Goal: Find specific page/section: Find specific page/section

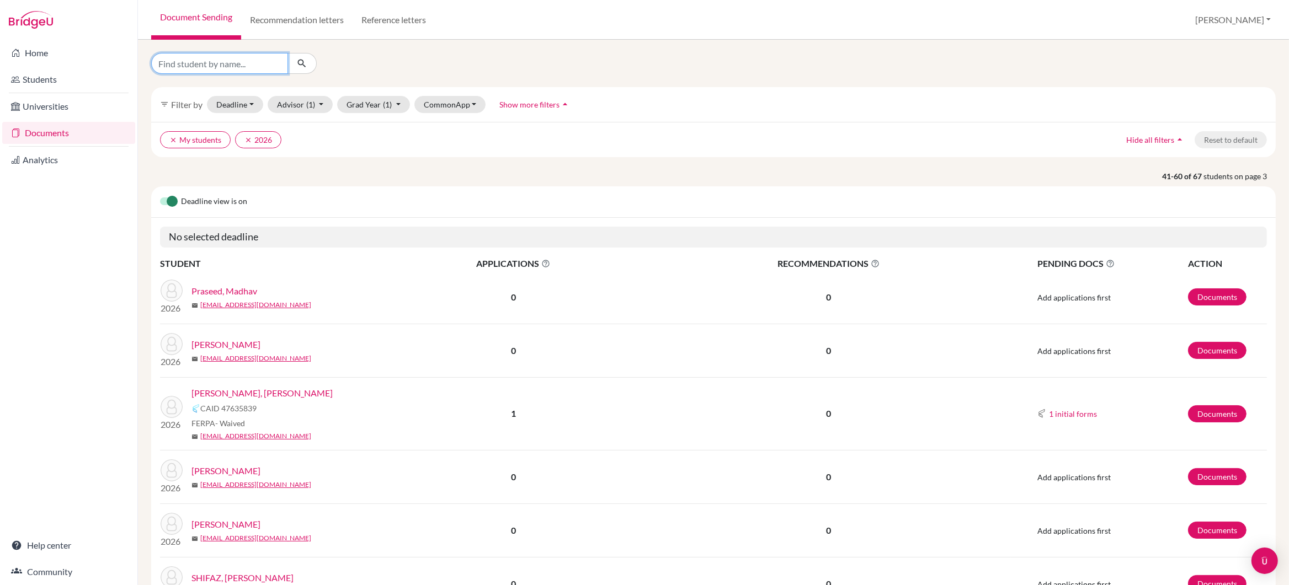
click at [222, 64] on input "Find student by name..." at bounding box center [219, 63] width 137 height 21
type input "tanishq"
click at [301, 64] on icon "submit" at bounding box center [301, 63] width 11 height 11
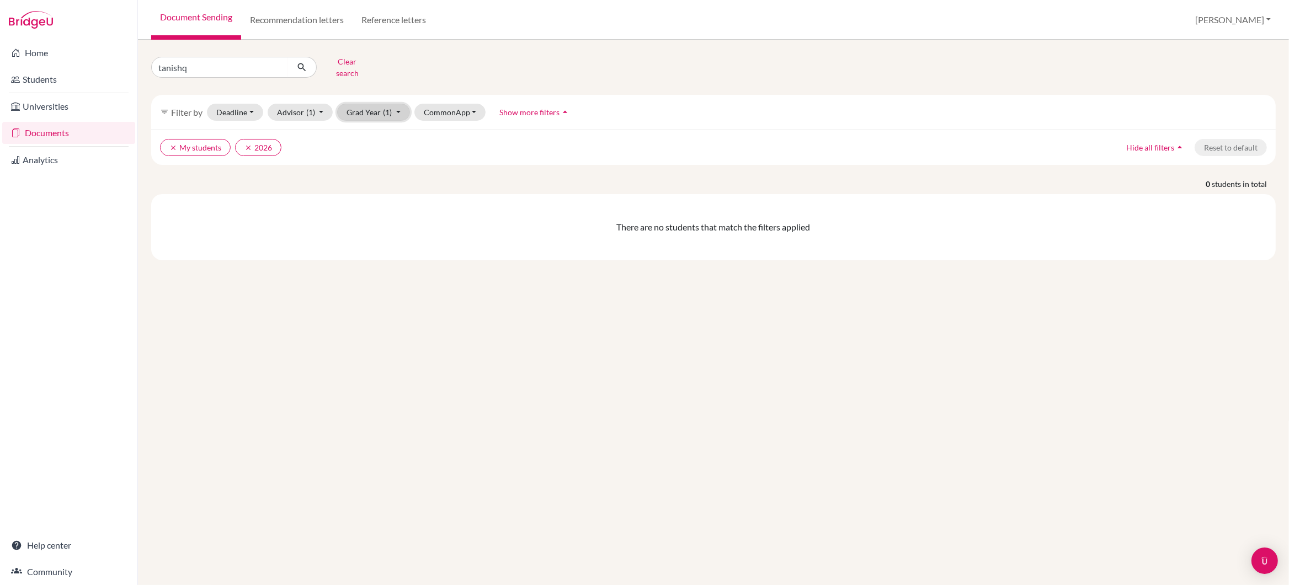
click at [360, 106] on button "Grad Year (1)" at bounding box center [373, 112] width 73 height 17
click at [366, 217] on span "2024" at bounding box center [361, 223] width 20 height 13
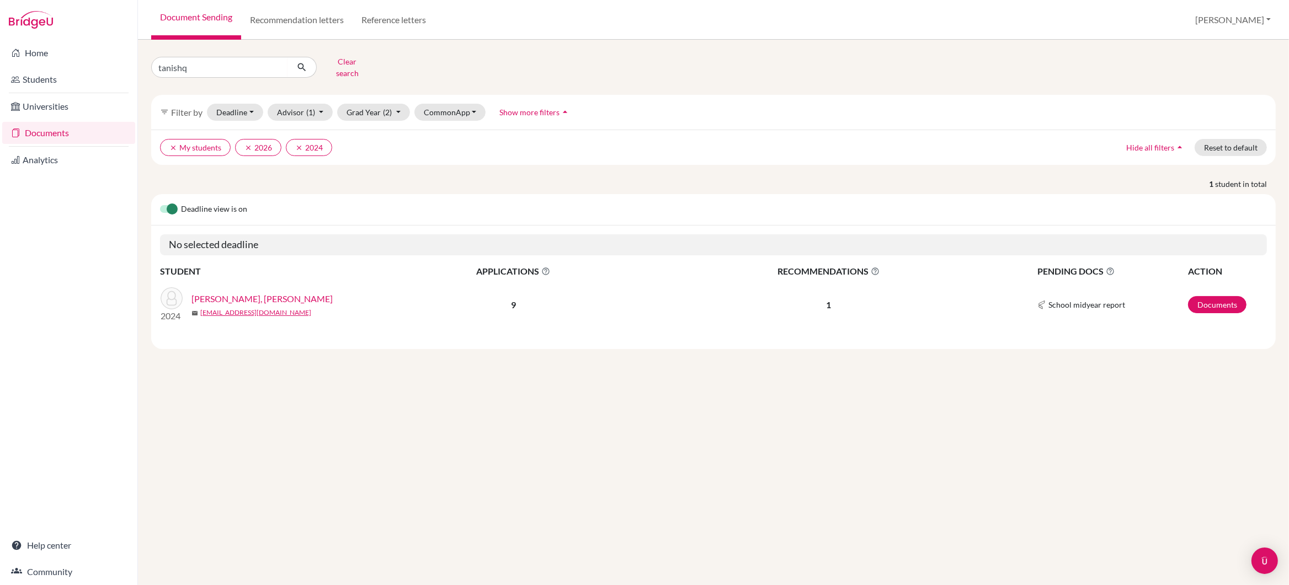
click at [226, 292] on link "[PERSON_NAME], [PERSON_NAME]" at bounding box center [261, 298] width 141 height 13
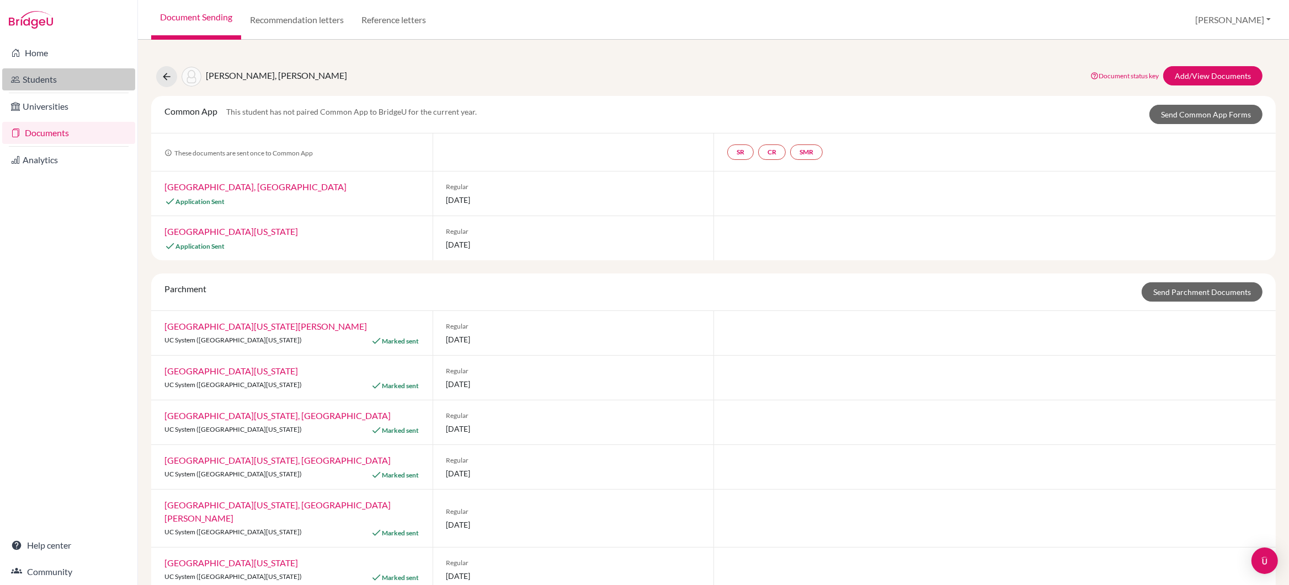
click at [51, 76] on link "Students" at bounding box center [68, 79] width 133 height 22
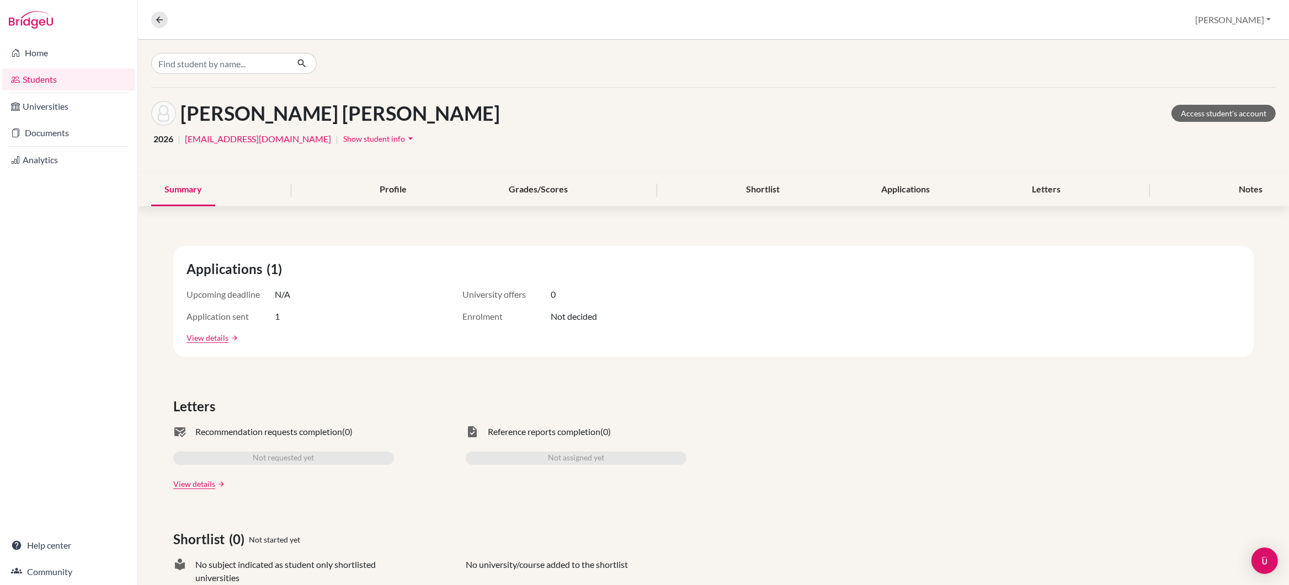
scroll to position [3, 0]
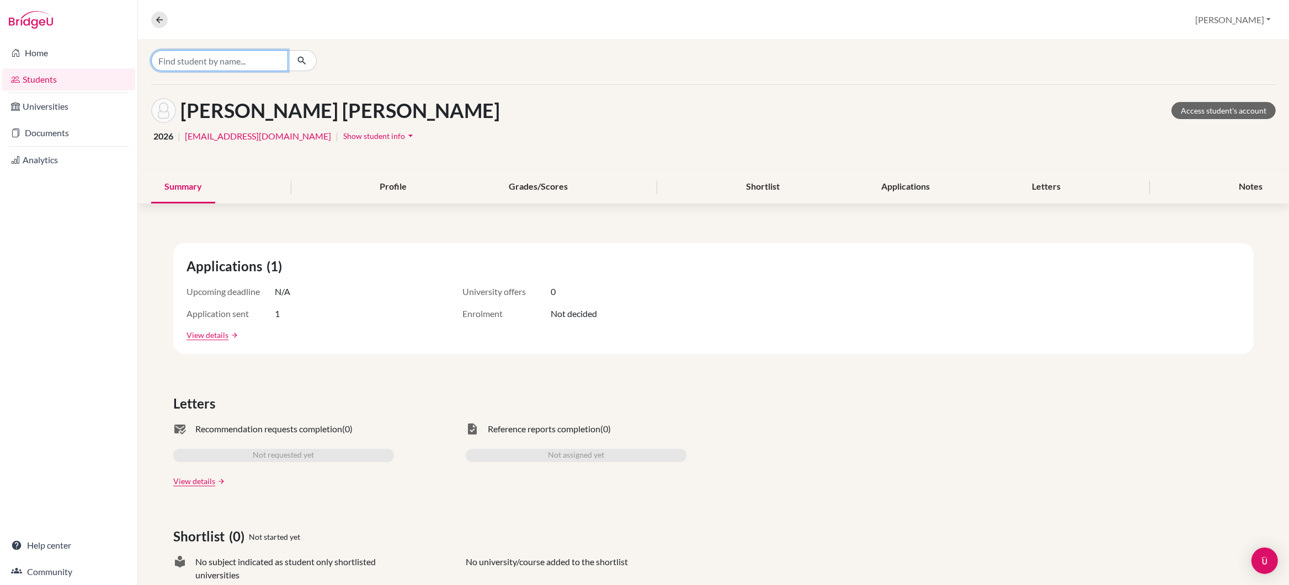
click at [238, 66] on input "Find student by name..." at bounding box center [219, 60] width 137 height 21
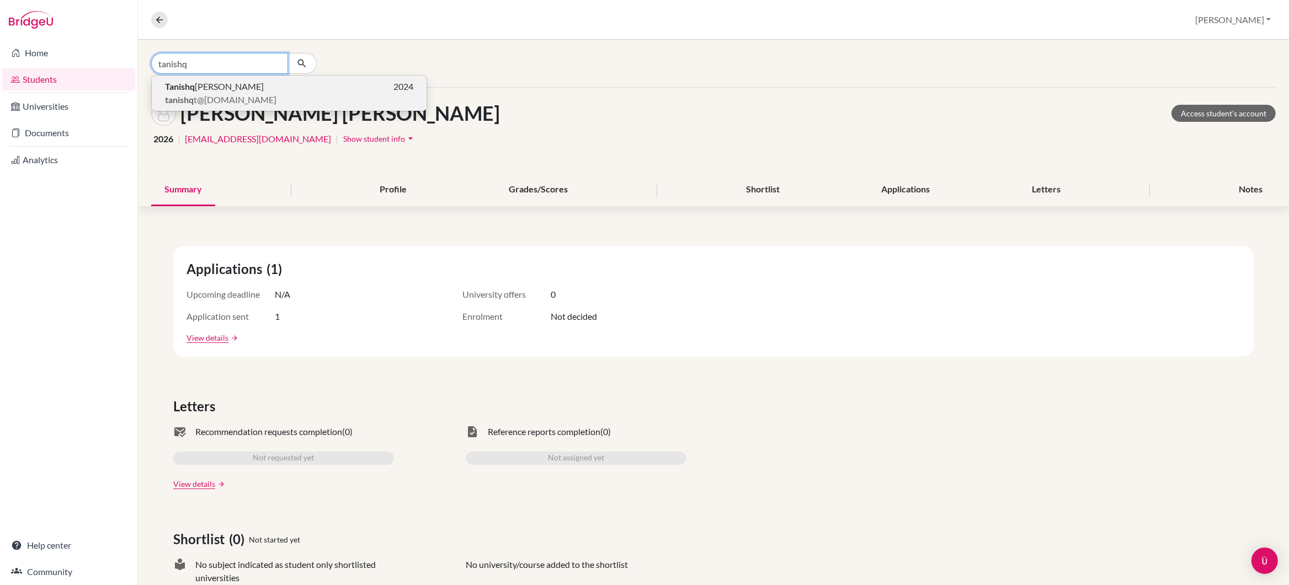
type input "tanishq"
click at [264, 84] on span "Tanishq Mukesh TEJWANI" at bounding box center [214, 86] width 99 height 13
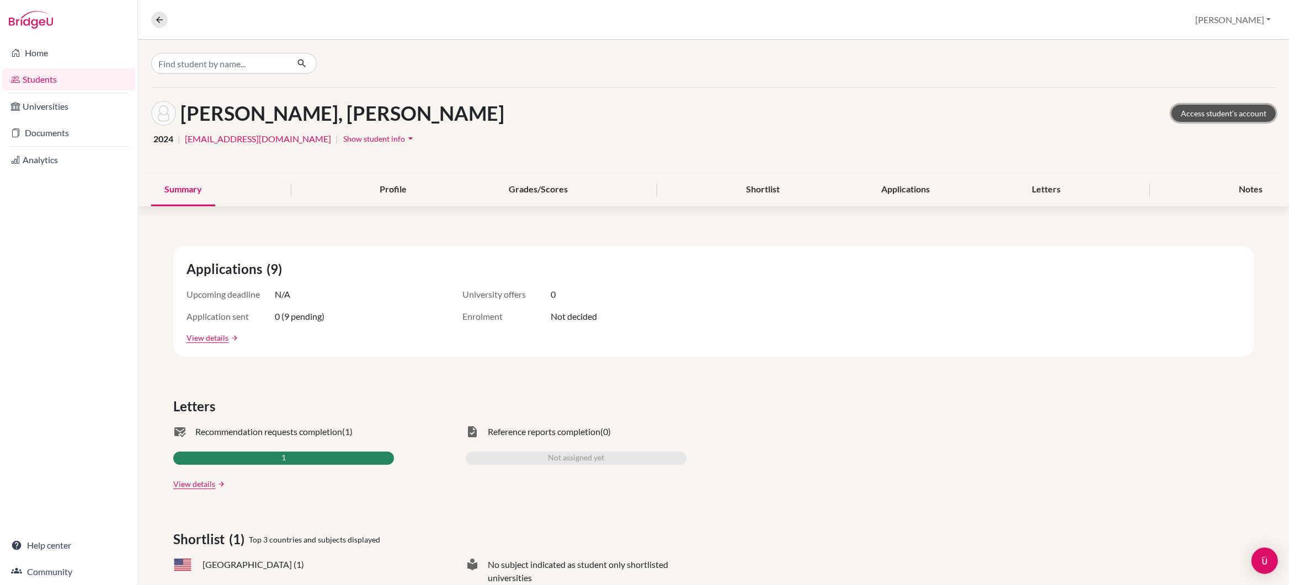
click at [1223, 113] on link "Access student's account" at bounding box center [1223, 113] width 104 height 17
click at [47, 80] on link "Students" at bounding box center [68, 79] width 133 height 22
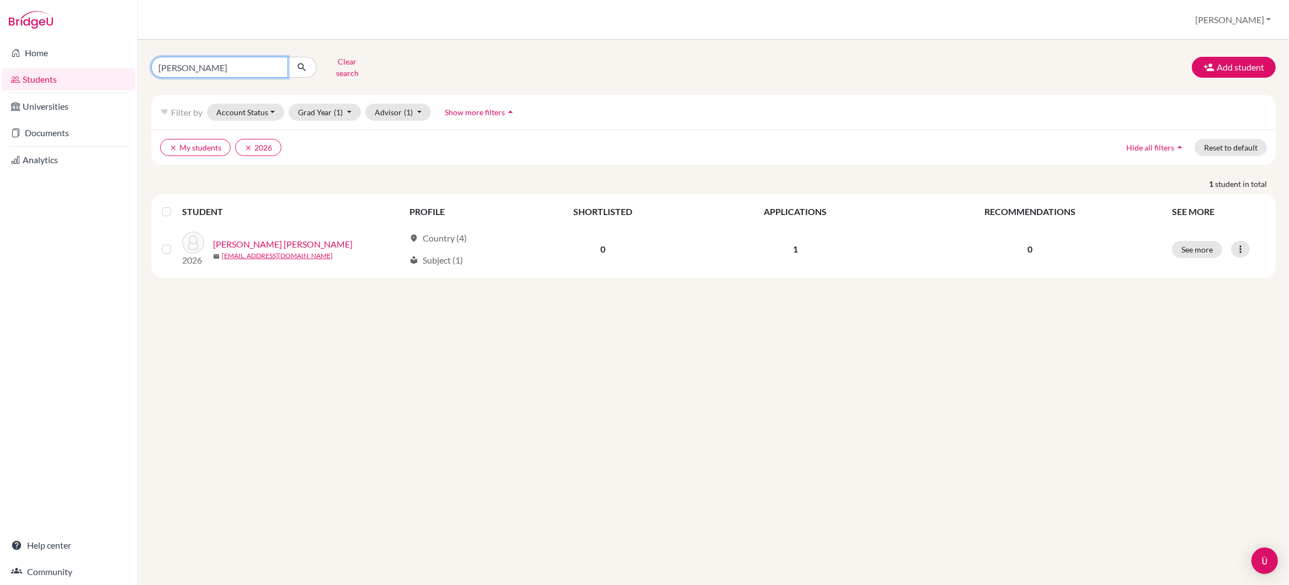
click at [212, 62] on input "[PERSON_NAME]" at bounding box center [219, 67] width 137 height 21
type input "p"
click at [245, 144] on icon "clear" at bounding box center [248, 148] width 8 height 8
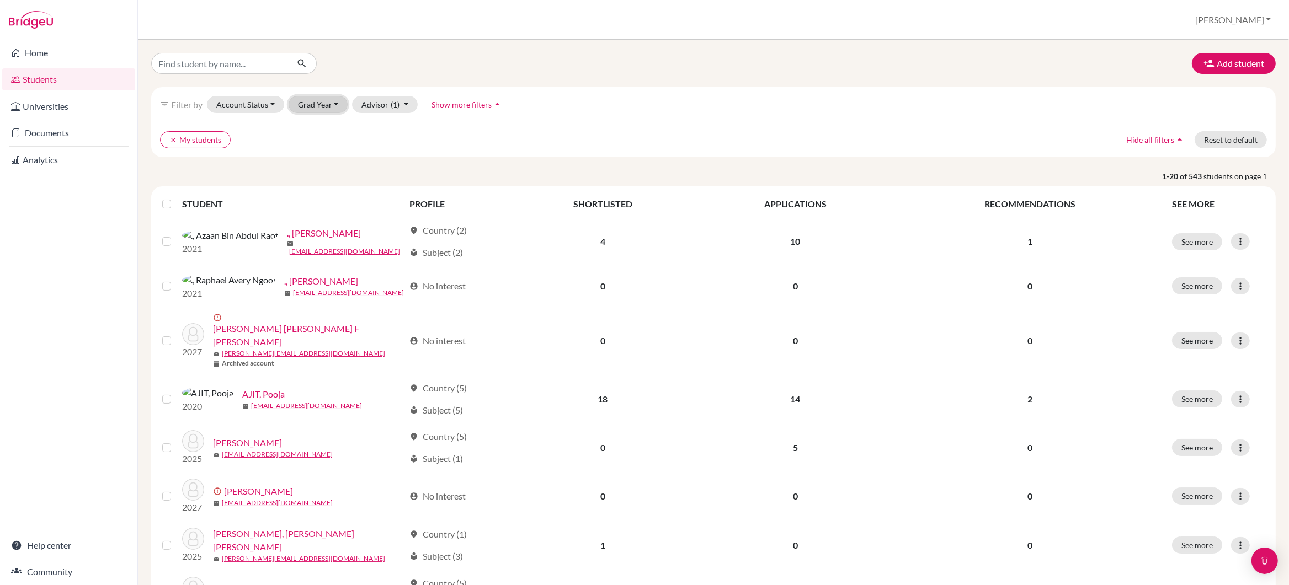
click at [306, 104] on button "Grad Year" at bounding box center [319, 104] width 60 height 17
click at [321, 212] on span "2024" at bounding box center [312, 216] width 20 height 13
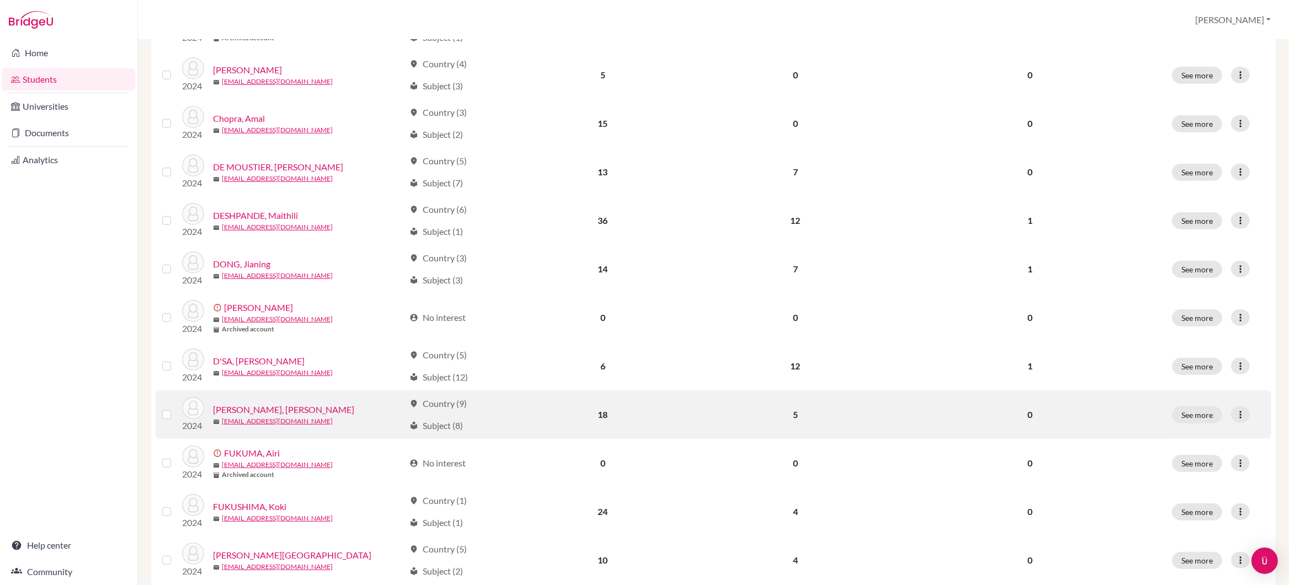
scroll to position [677, 0]
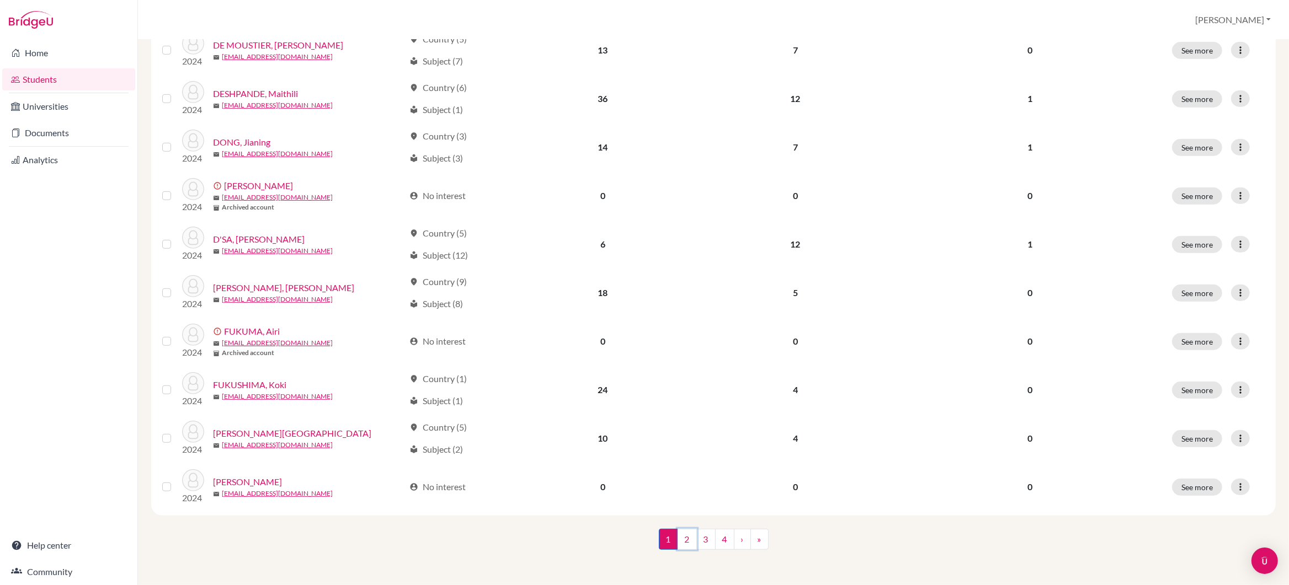
click at [686, 543] on link "2" at bounding box center [686, 539] width 19 height 21
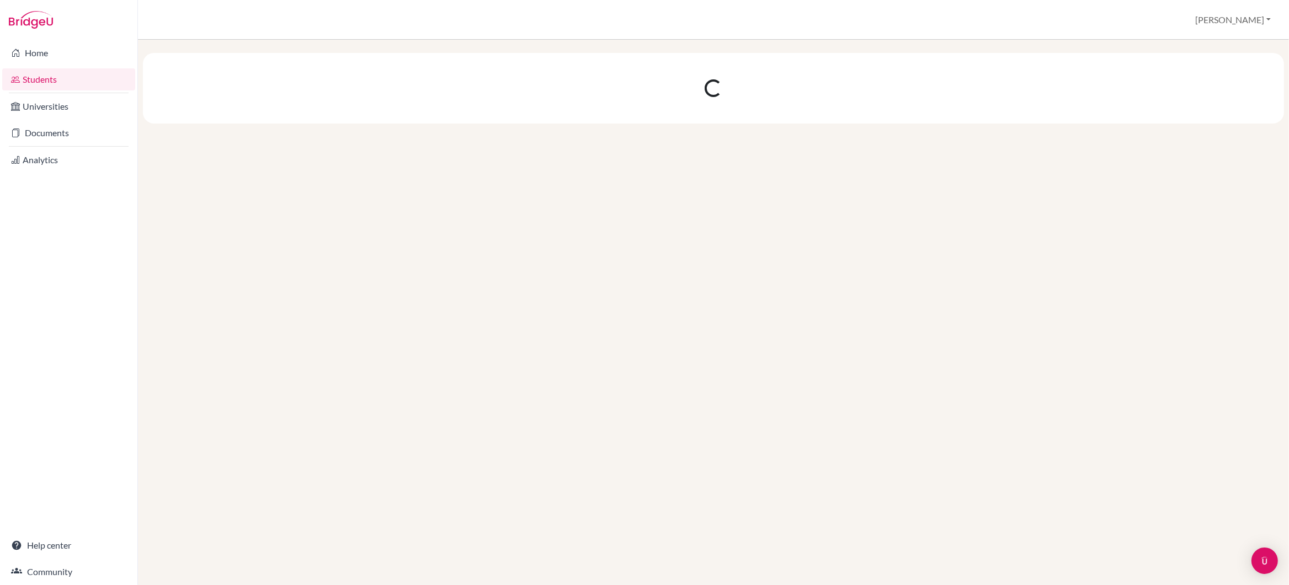
scroll to position [0, 0]
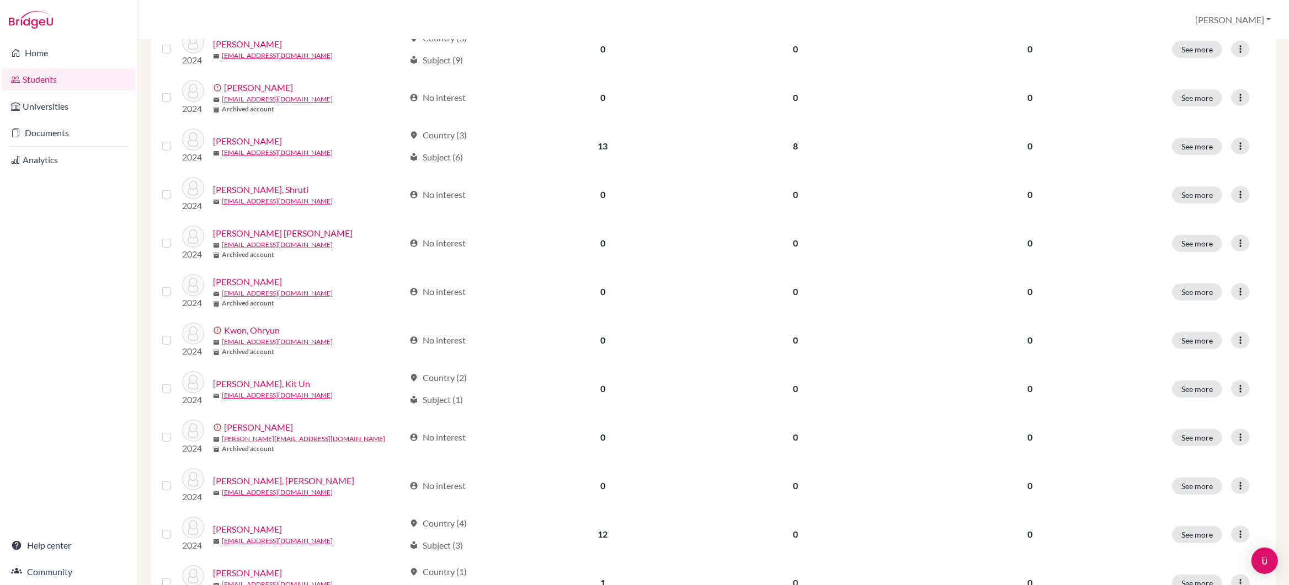
scroll to position [677, 0]
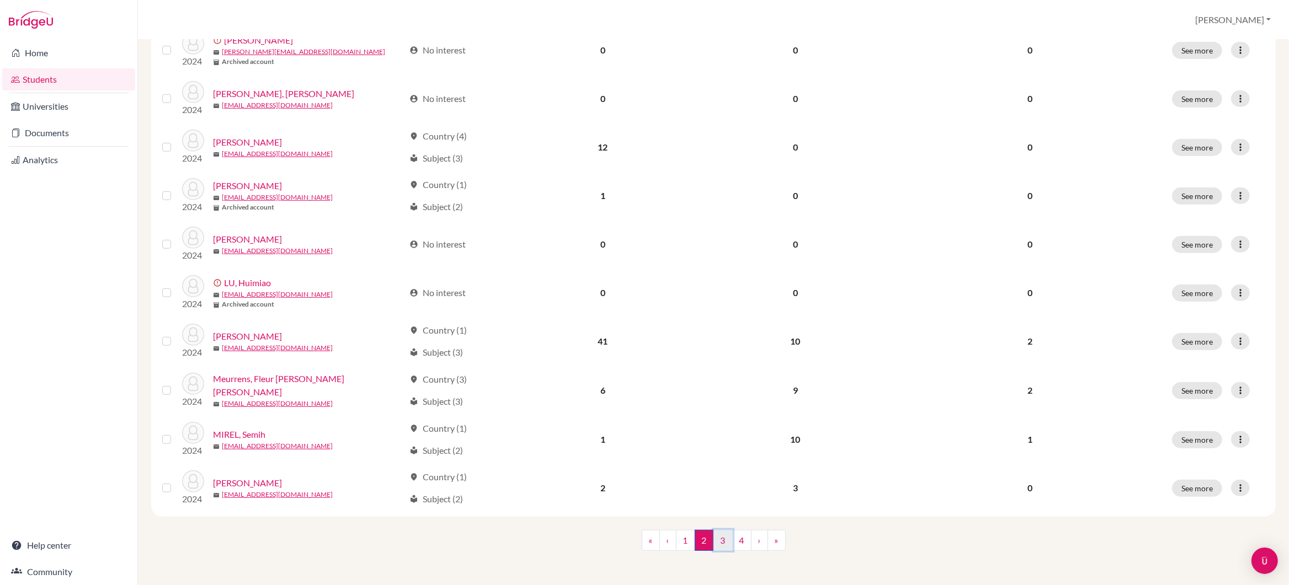
click at [721, 542] on link "3" at bounding box center [722, 540] width 19 height 21
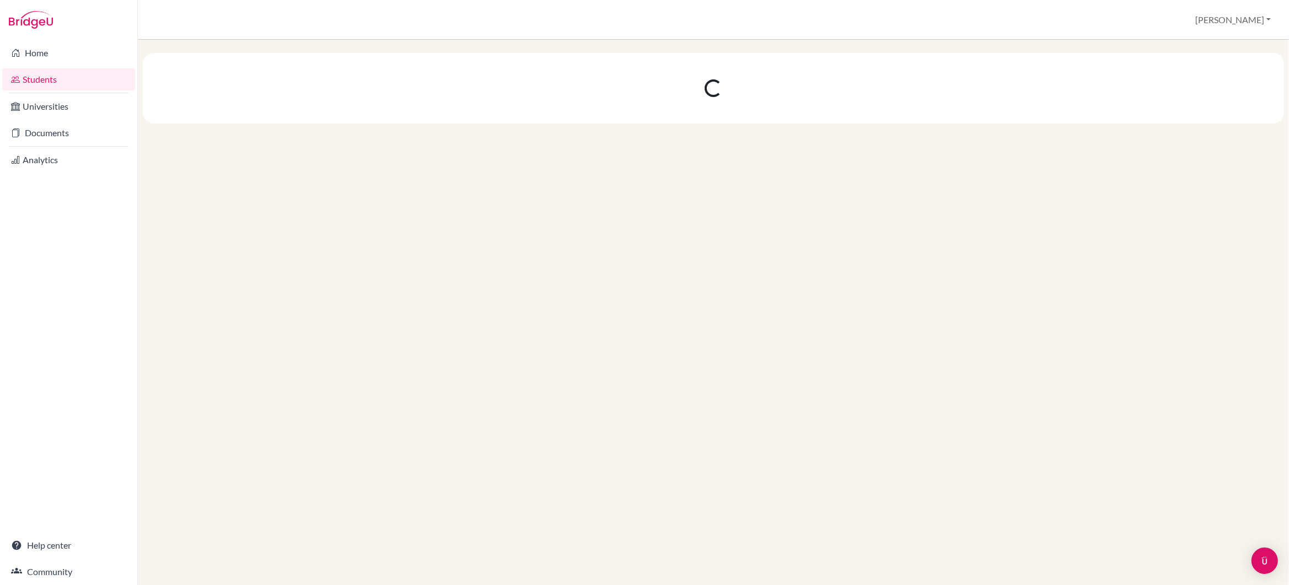
scroll to position [0, 0]
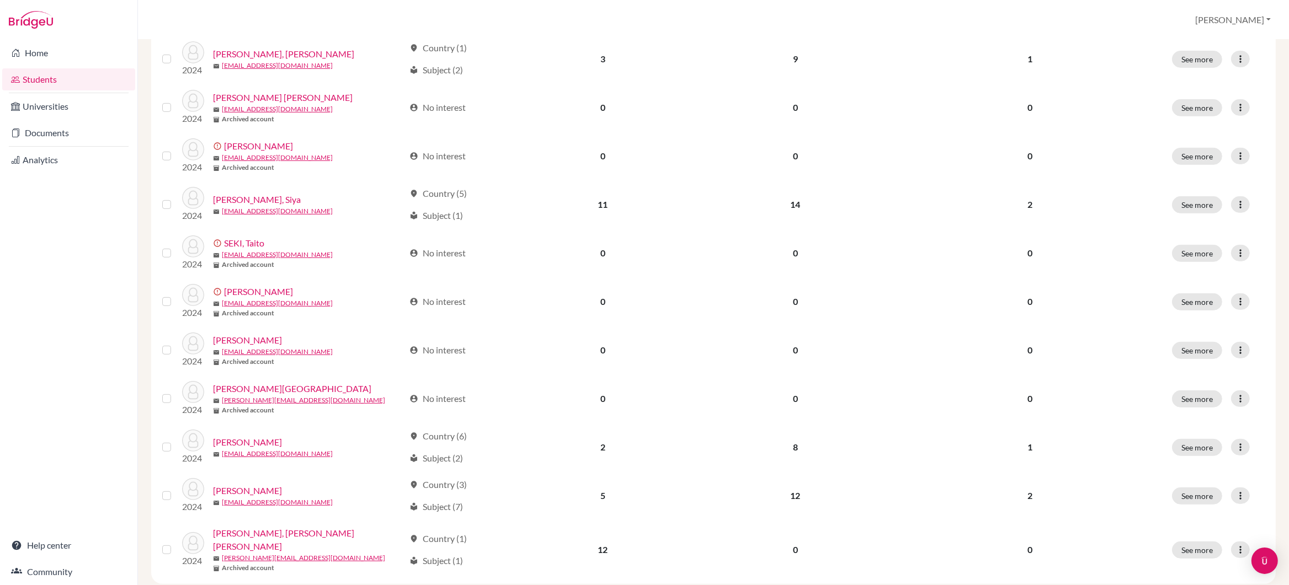
scroll to position [677, 0]
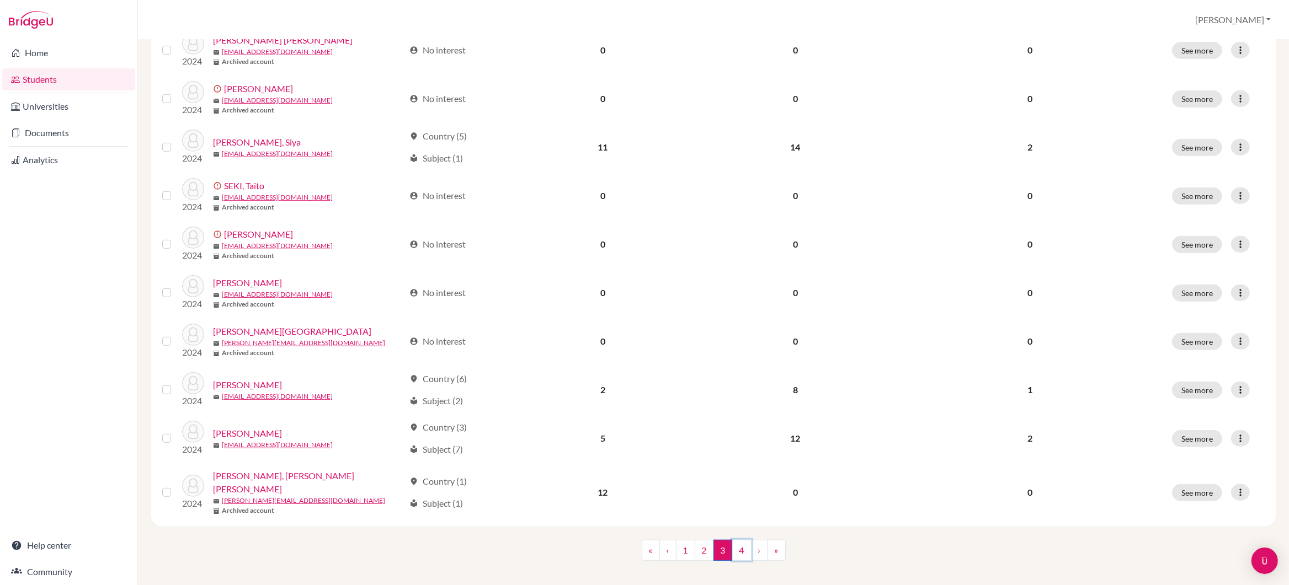
drag, startPoint x: 740, startPoint y: 543, endPoint x: 728, endPoint y: 534, distance: 15.8
click at [740, 543] on link "4" at bounding box center [741, 550] width 19 height 21
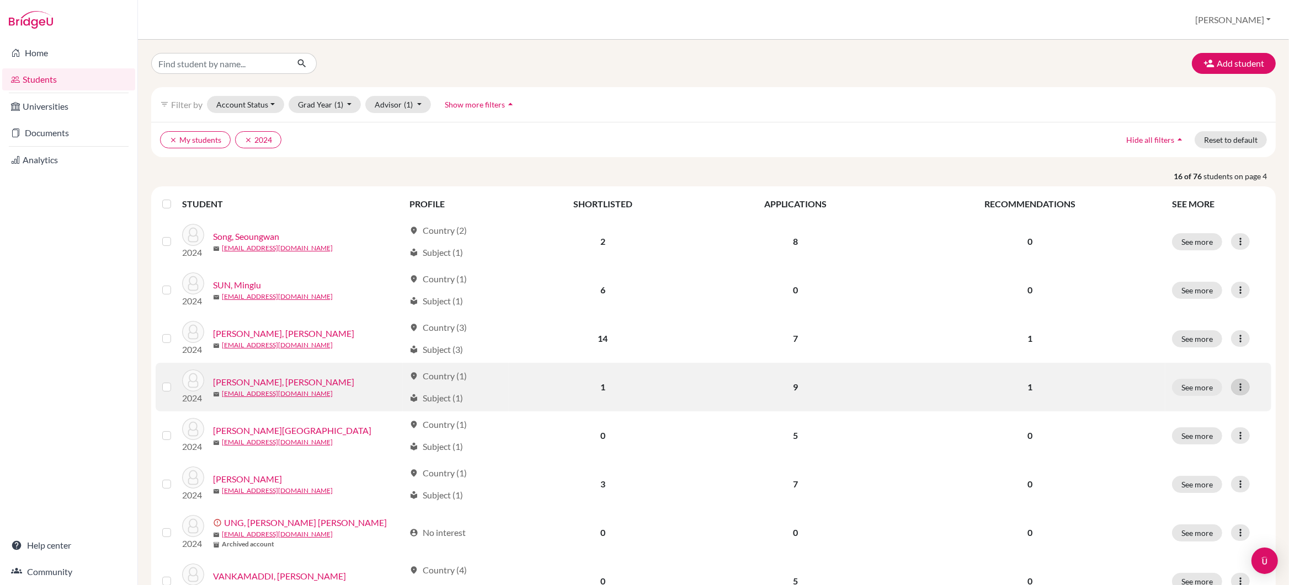
click at [1237, 391] on icon at bounding box center [1240, 387] width 11 height 11
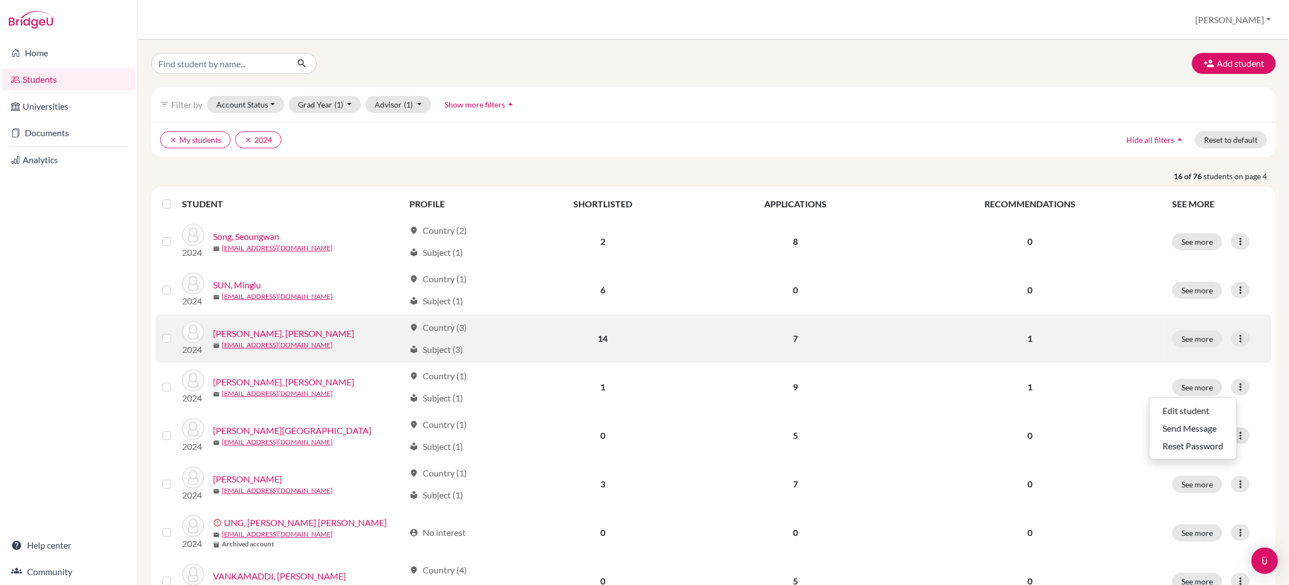
drag, startPoint x: 1124, startPoint y: 355, endPoint x: 1130, endPoint y: 358, distance: 7.2
click at [1125, 355] on td "1" at bounding box center [1029, 338] width 271 height 49
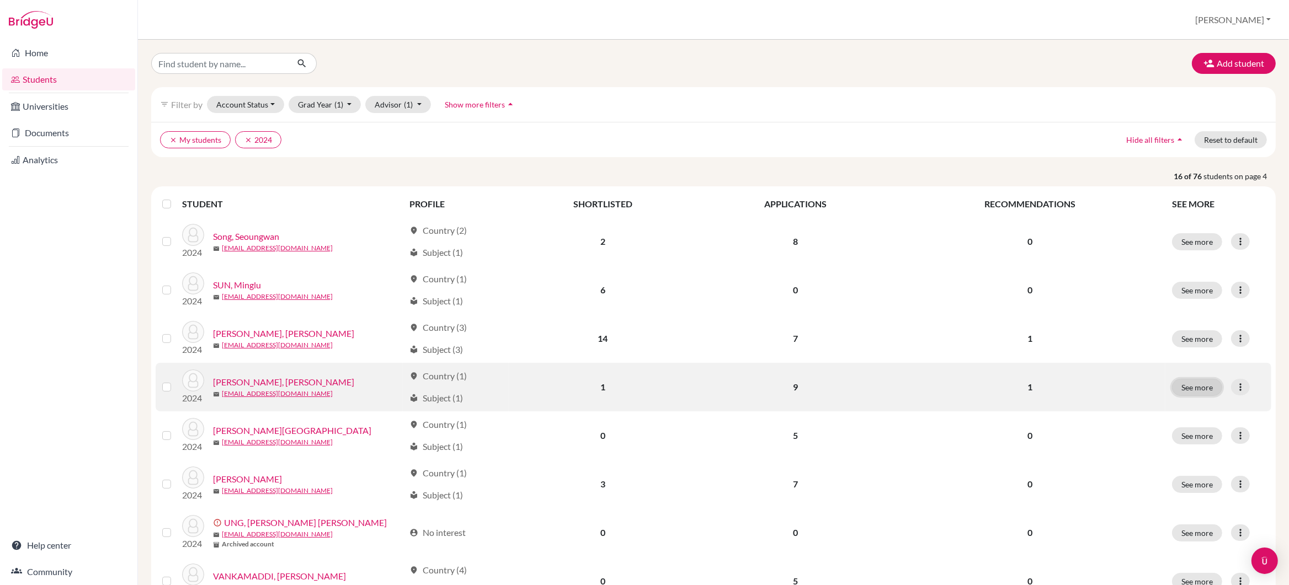
click at [1183, 387] on button "See more" at bounding box center [1197, 387] width 50 height 17
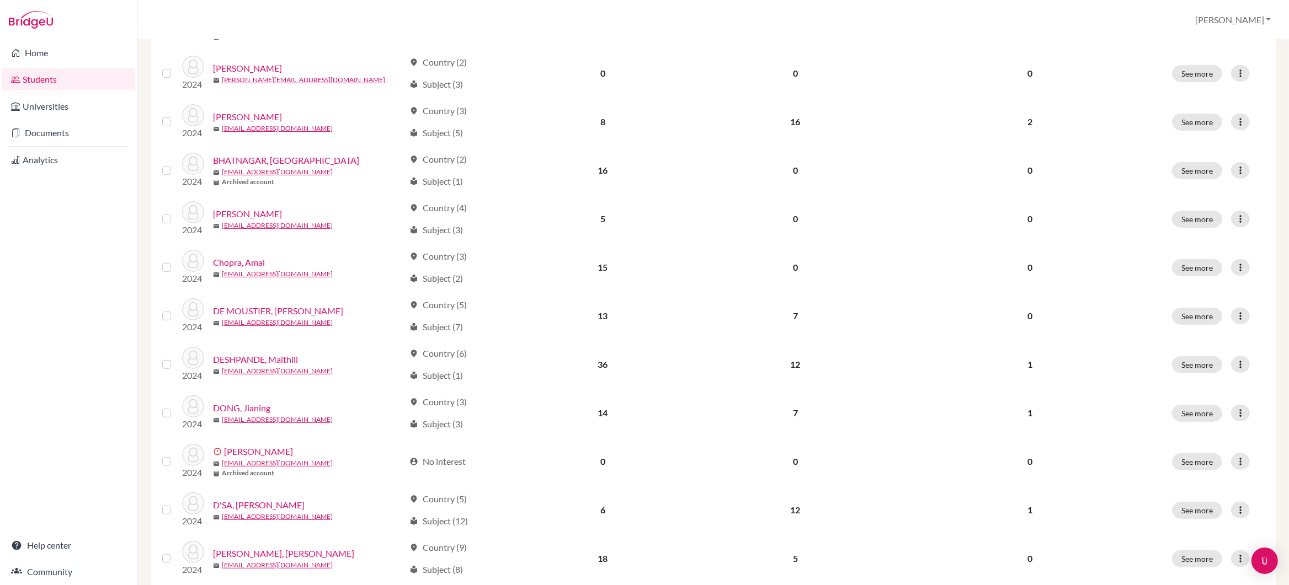
scroll to position [677, 0]
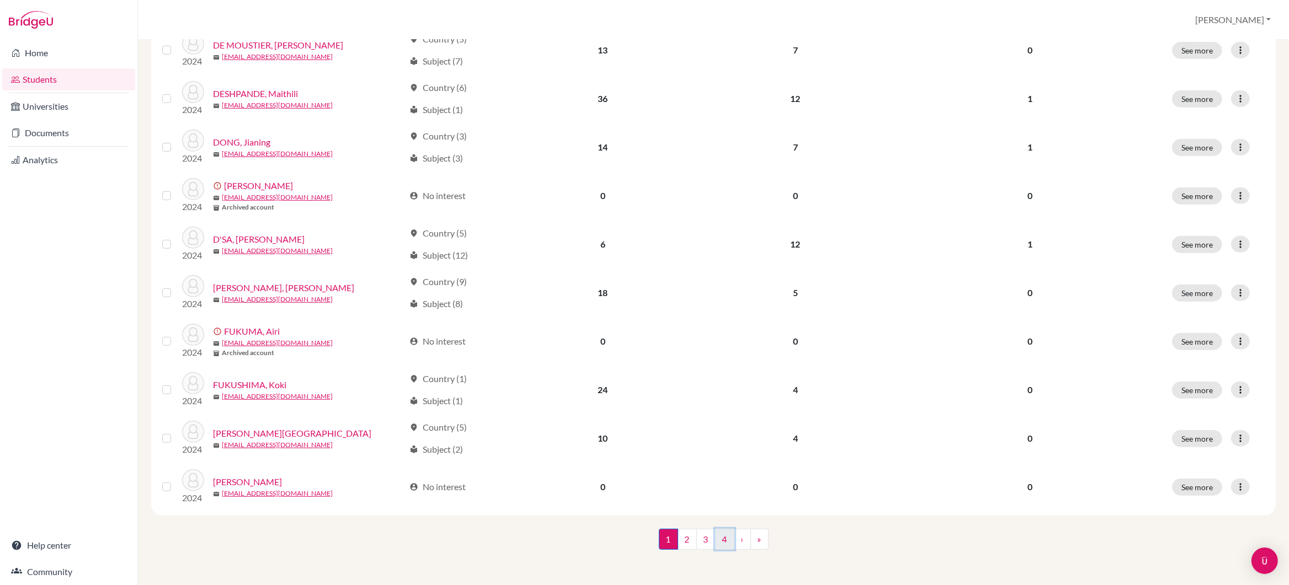
click at [723, 545] on link "4" at bounding box center [724, 539] width 19 height 21
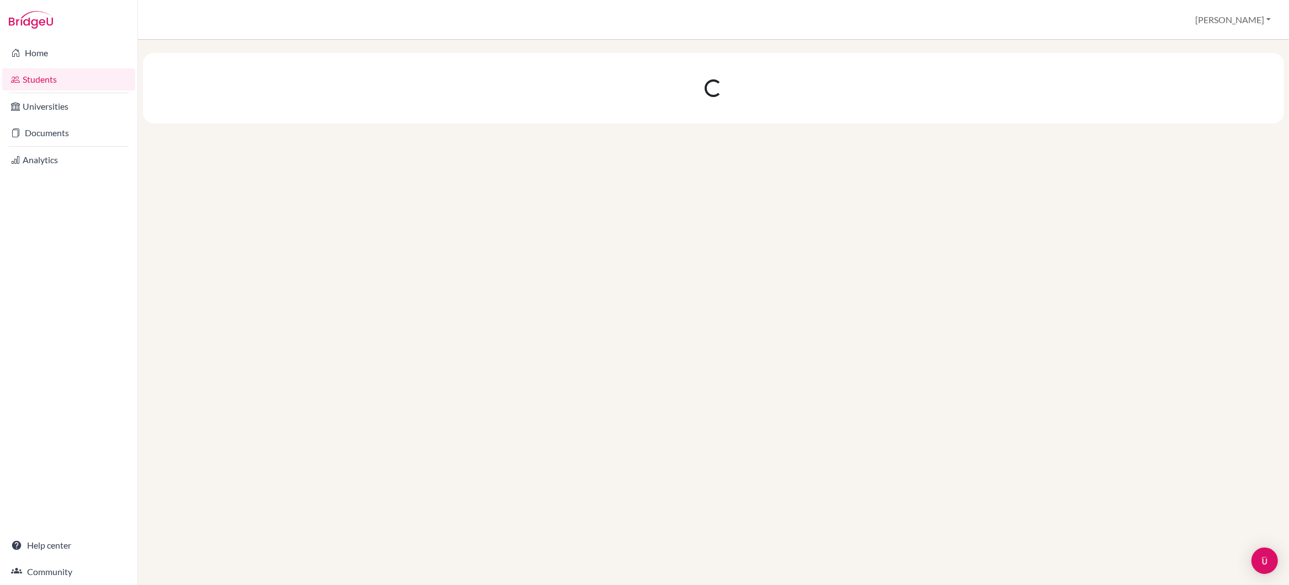
scroll to position [0, 0]
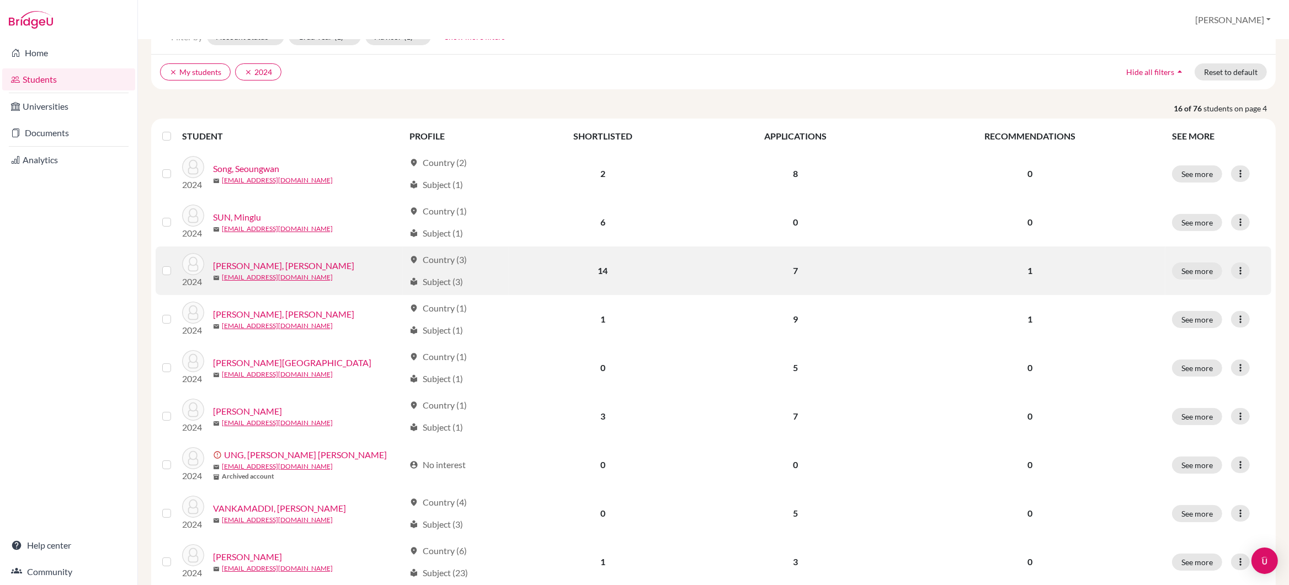
scroll to position [73, 0]
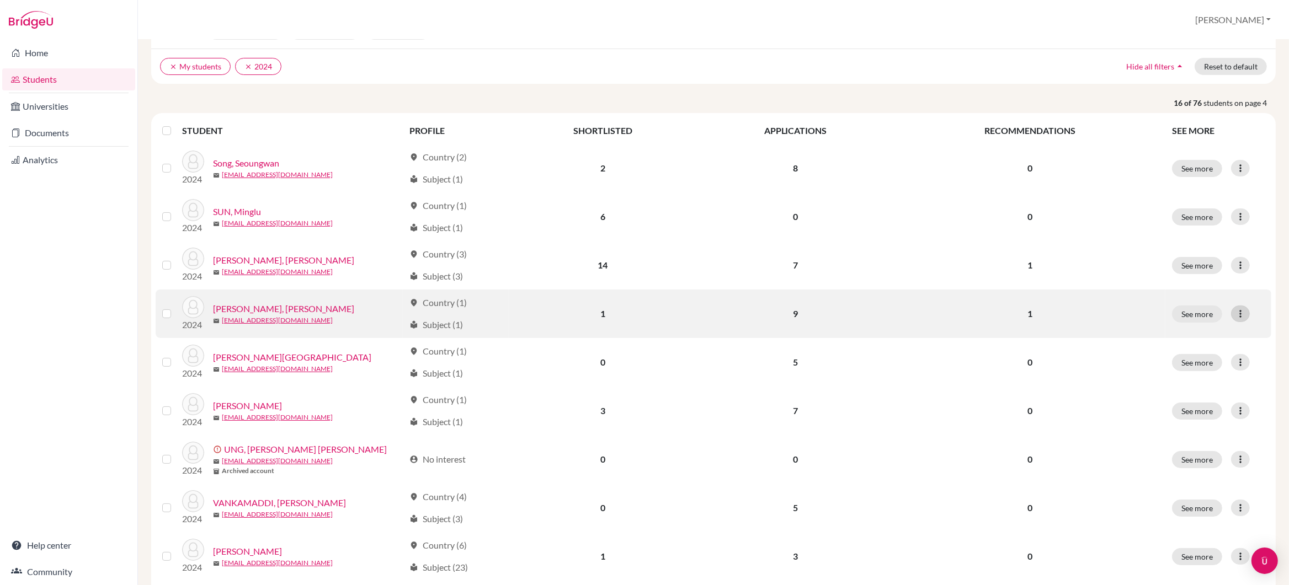
click at [1241, 315] on icon at bounding box center [1240, 313] width 11 height 11
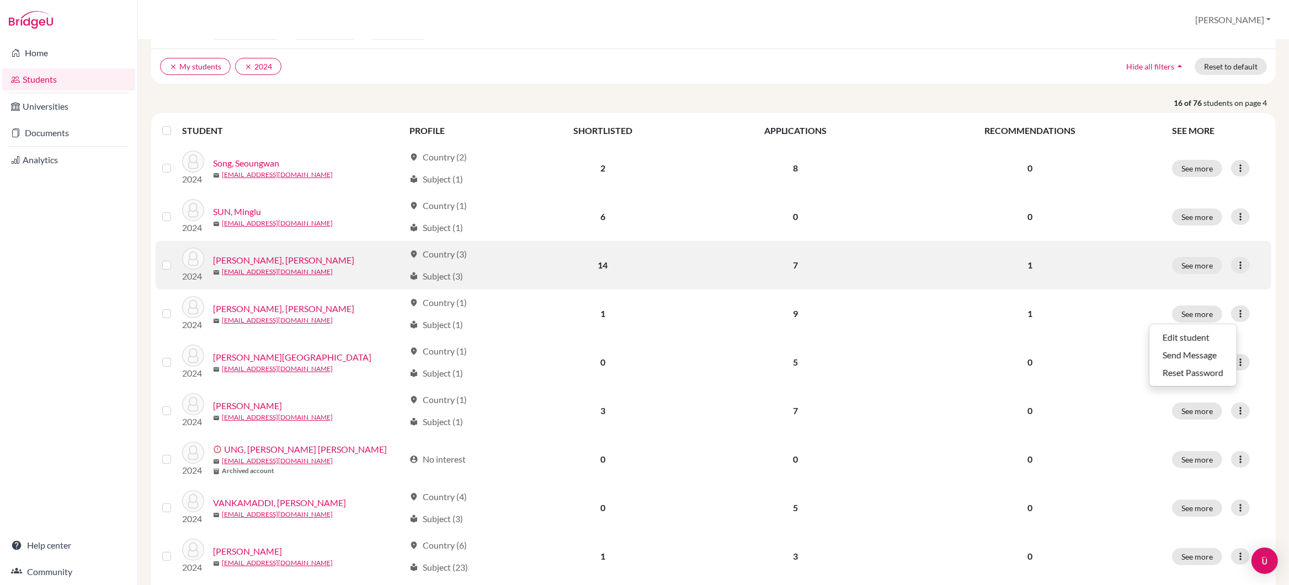
click at [1134, 261] on p "1" at bounding box center [1030, 265] width 258 height 13
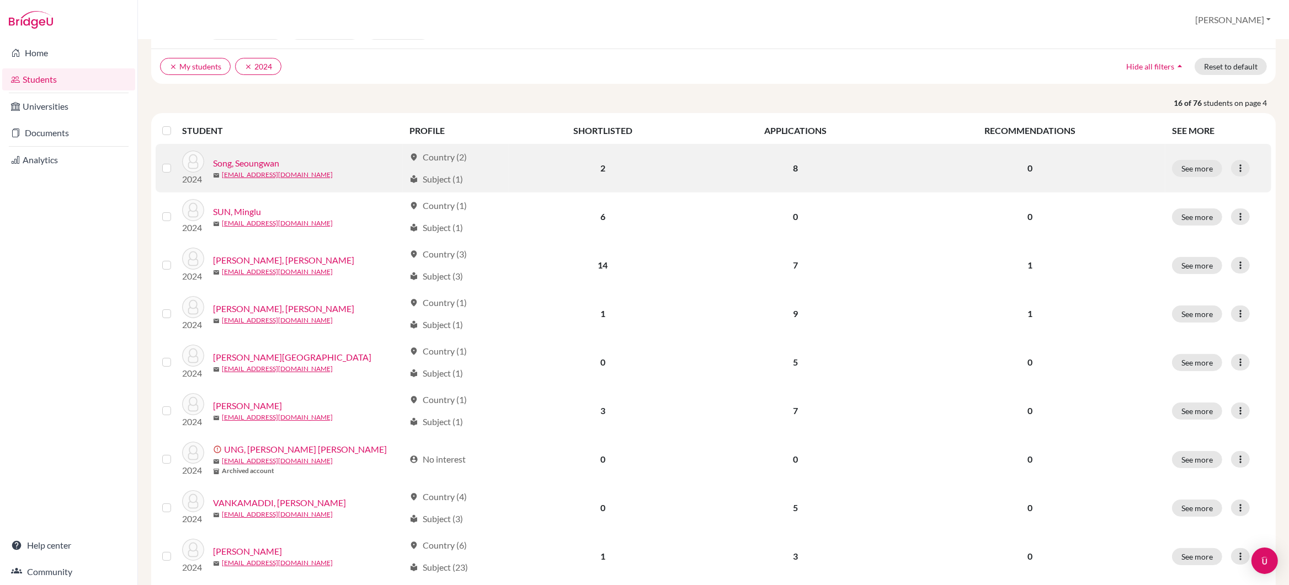
scroll to position [0, 0]
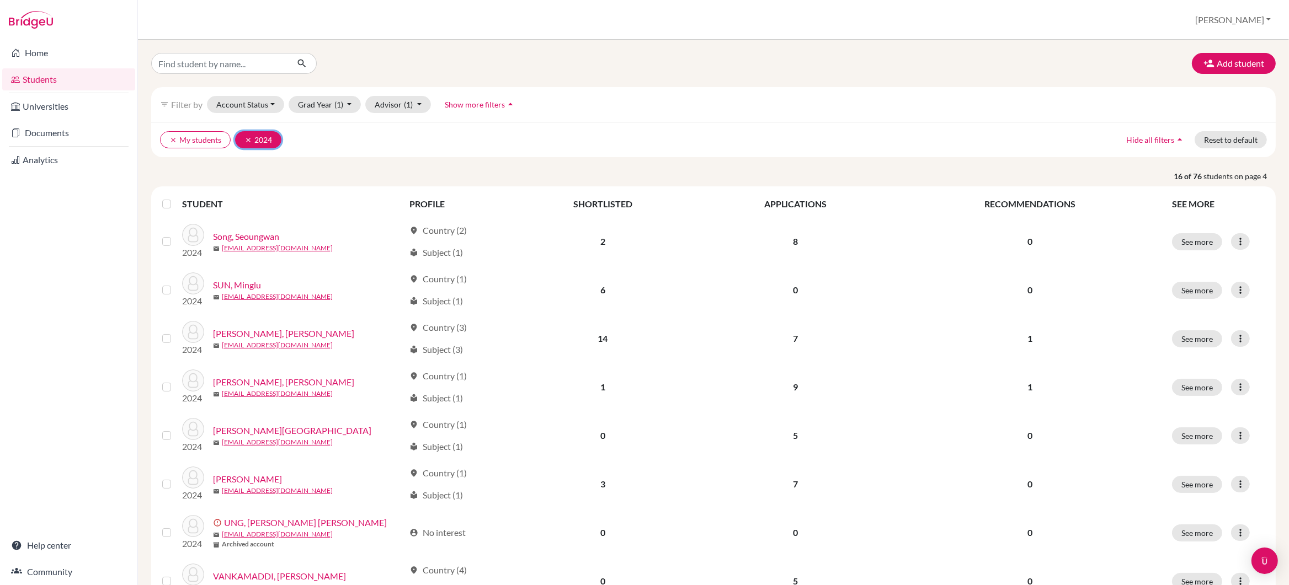
click at [248, 140] on icon "clear" at bounding box center [248, 140] width 8 height 8
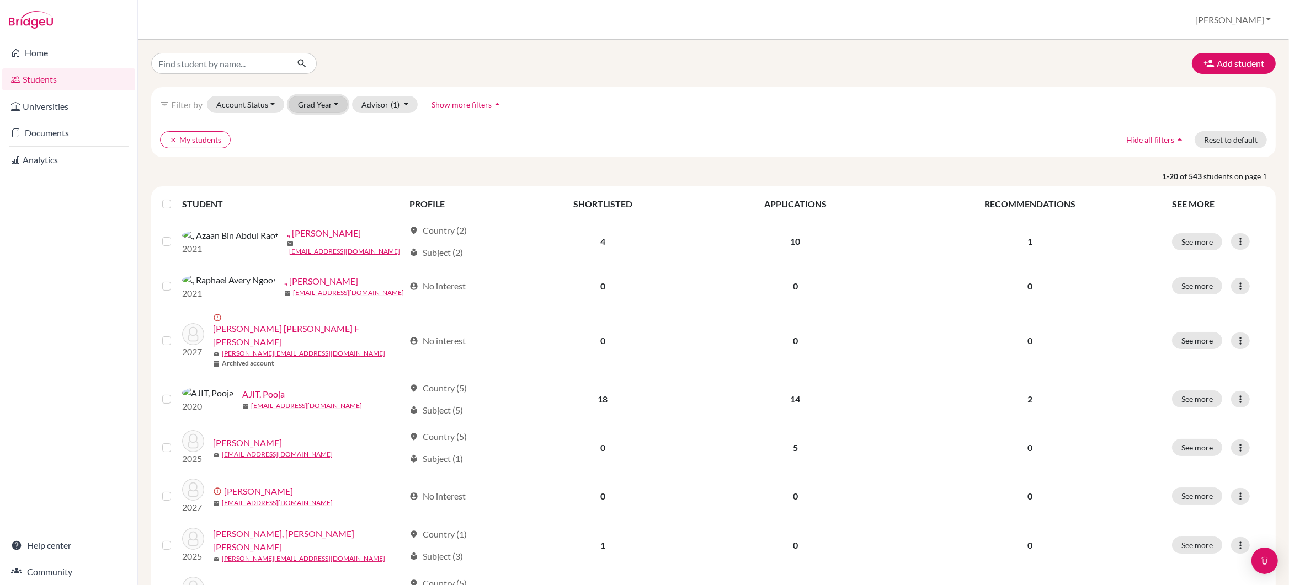
click at [333, 103] on button "Grad Year" at bounding box center [319, 104] width 60 height 17
click at [321, 177] on span "2026" at bounding box center [312, 180] width 20 height 13
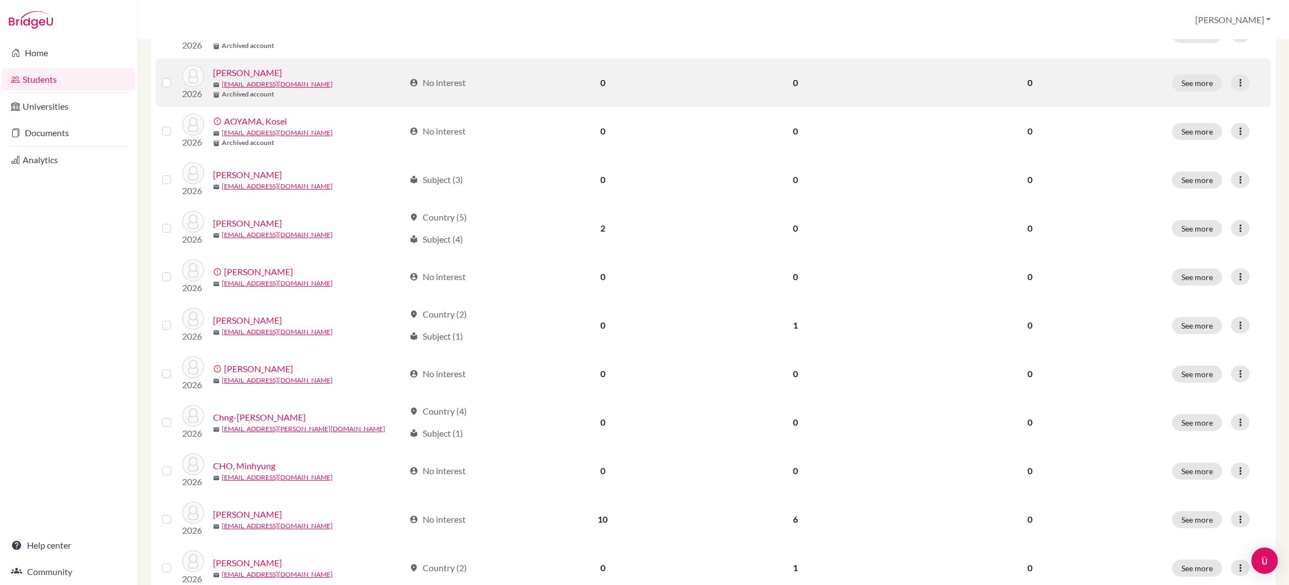
scroll to position [677, 0]
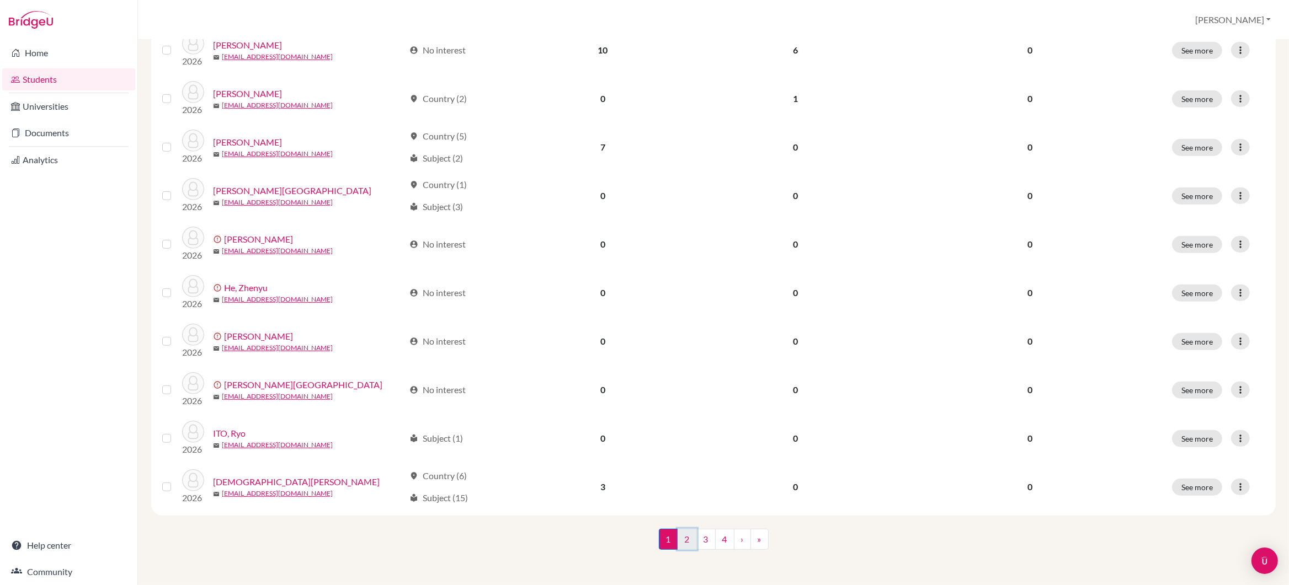
click at [688, 545] on link "2" at bounding box center [686, 539] width 19 height 21
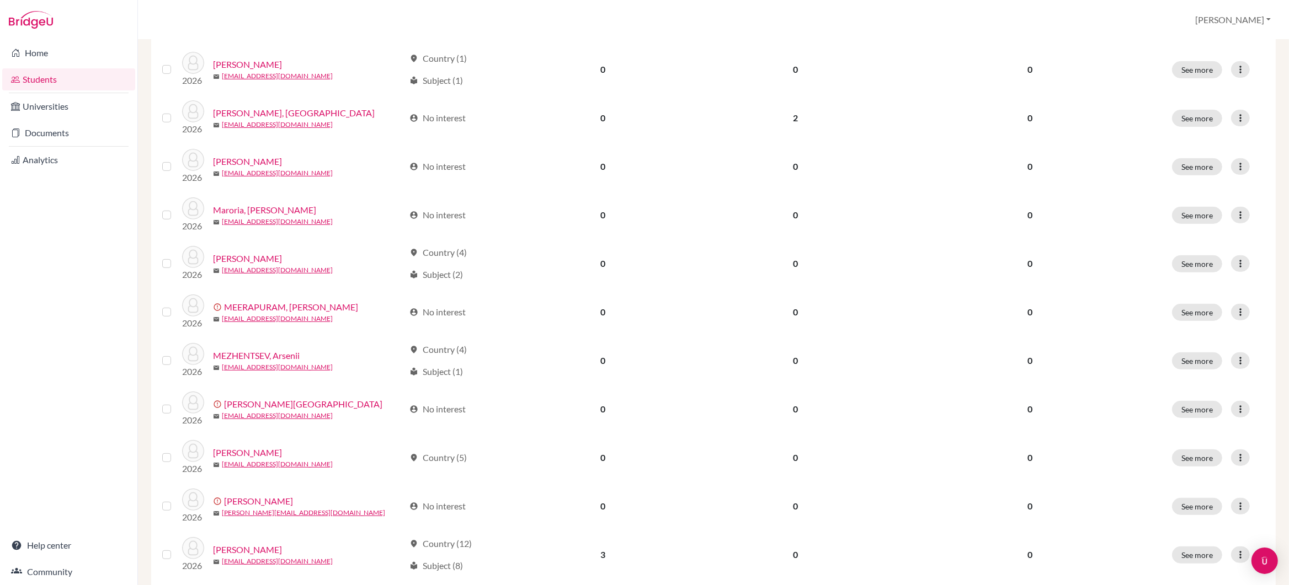
scroll to position [677, 0]
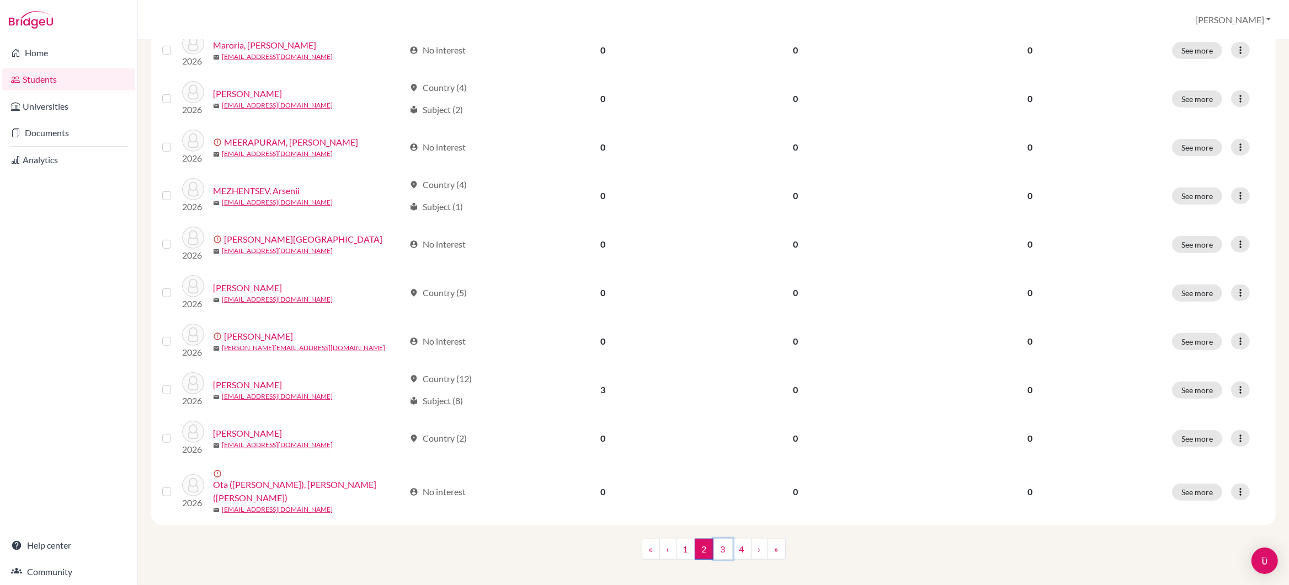
click at [720, 543] on link "3" at bounding box center [722, 549] width 19 height 21
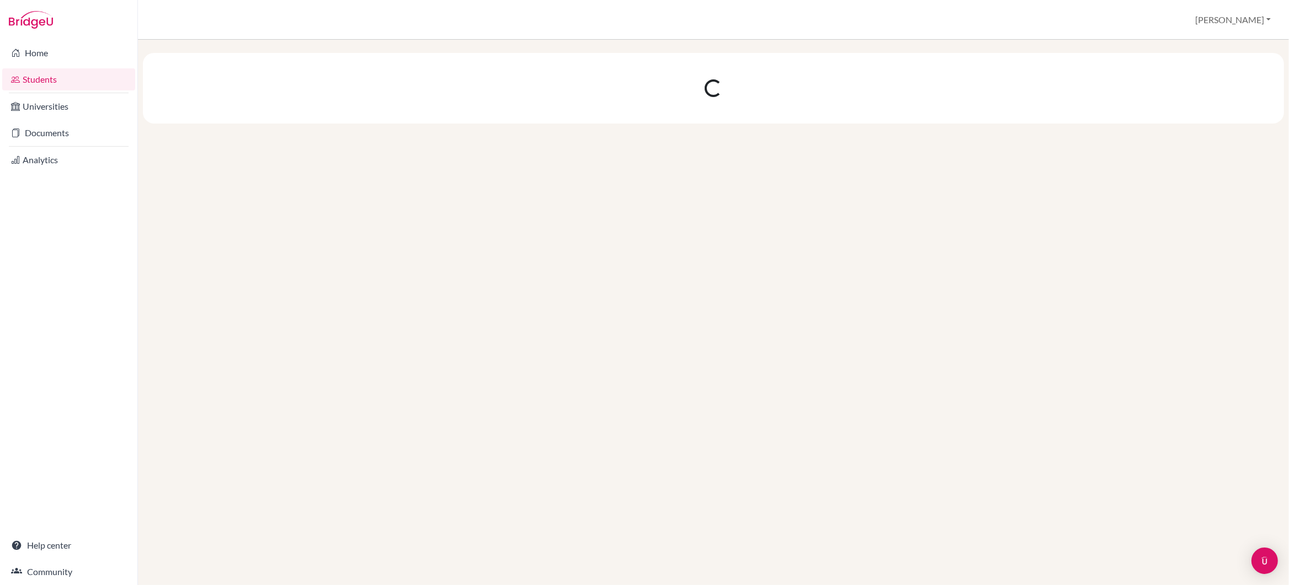
scroll to position [0, 0]
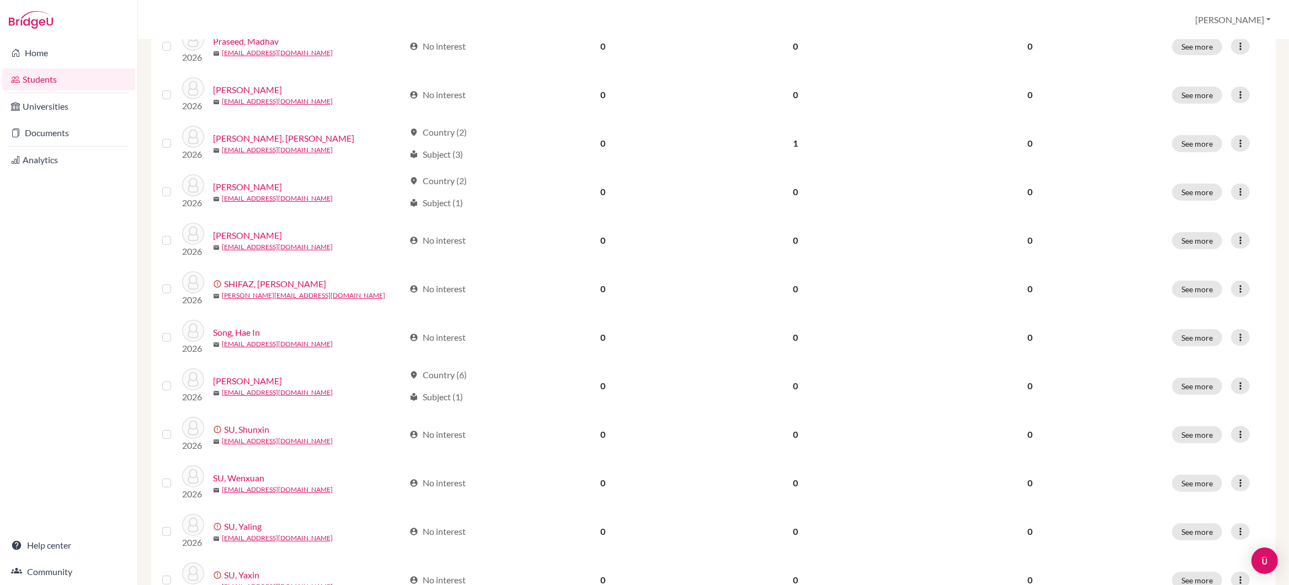
scroll to position [343, 0]
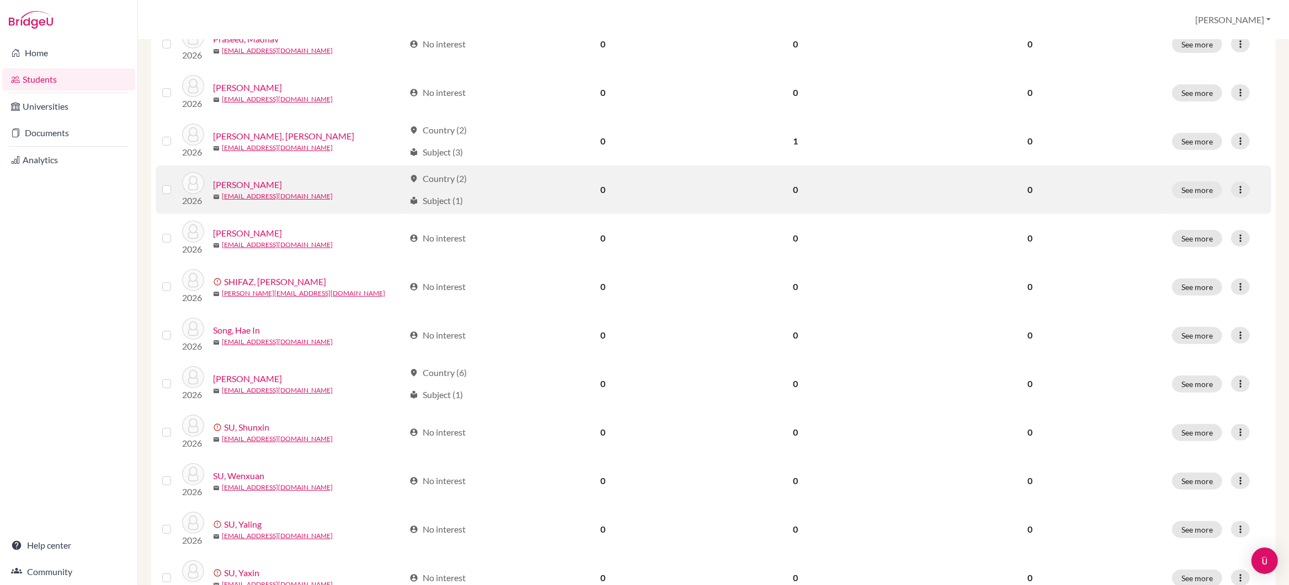
click at [260, 183] on link "[PERSON_NAME]" at bounding box center [247, 184] width 69 height 13
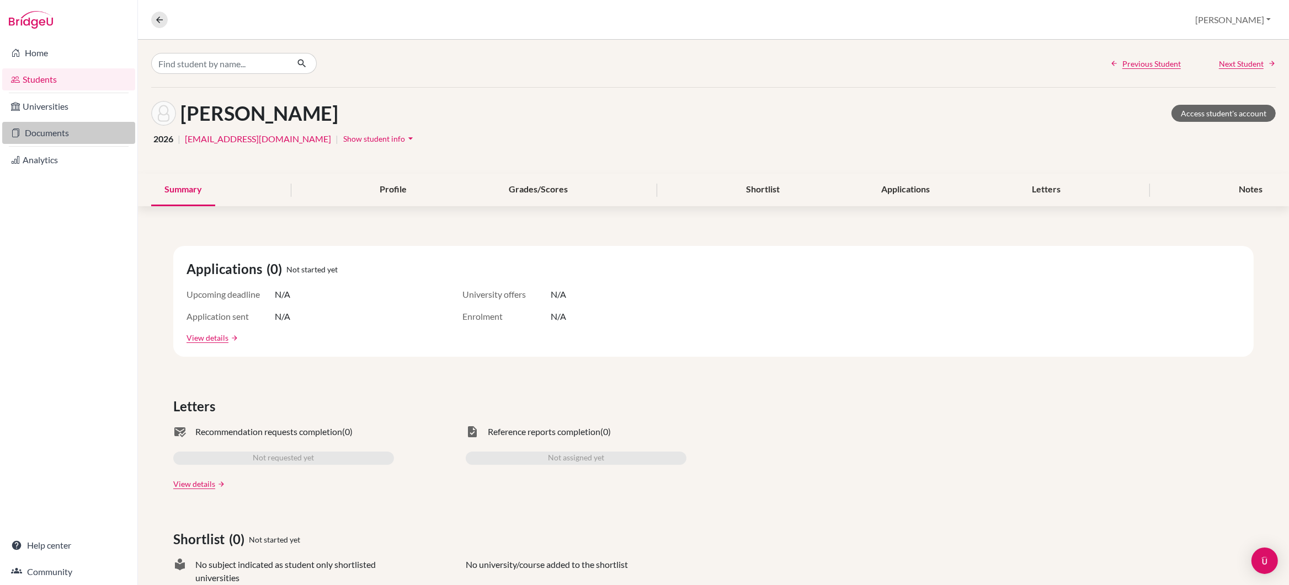
click at [71, 131] on link "Documents" at bounding box center [68, 133] width 133 height 22
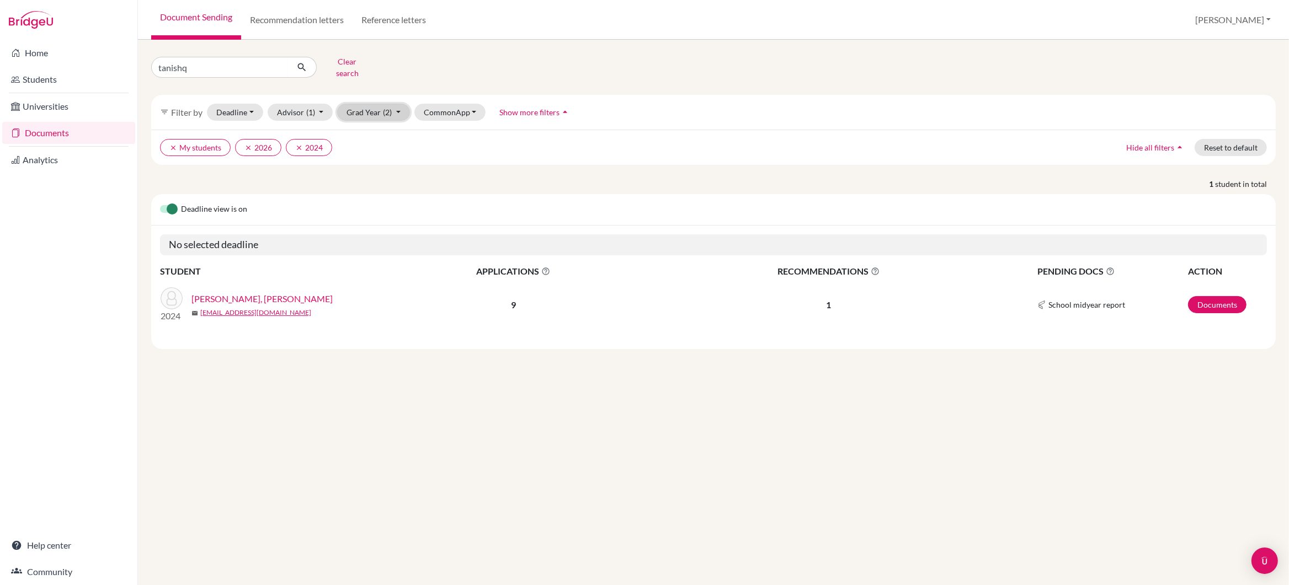
click at [400, 104] on button "Grad Year (2)" at bounding box center [373, 112] width 73 height 17
click at [371, 217] on div "2024 done" at bounding box center [370, 223] width 39 height 13
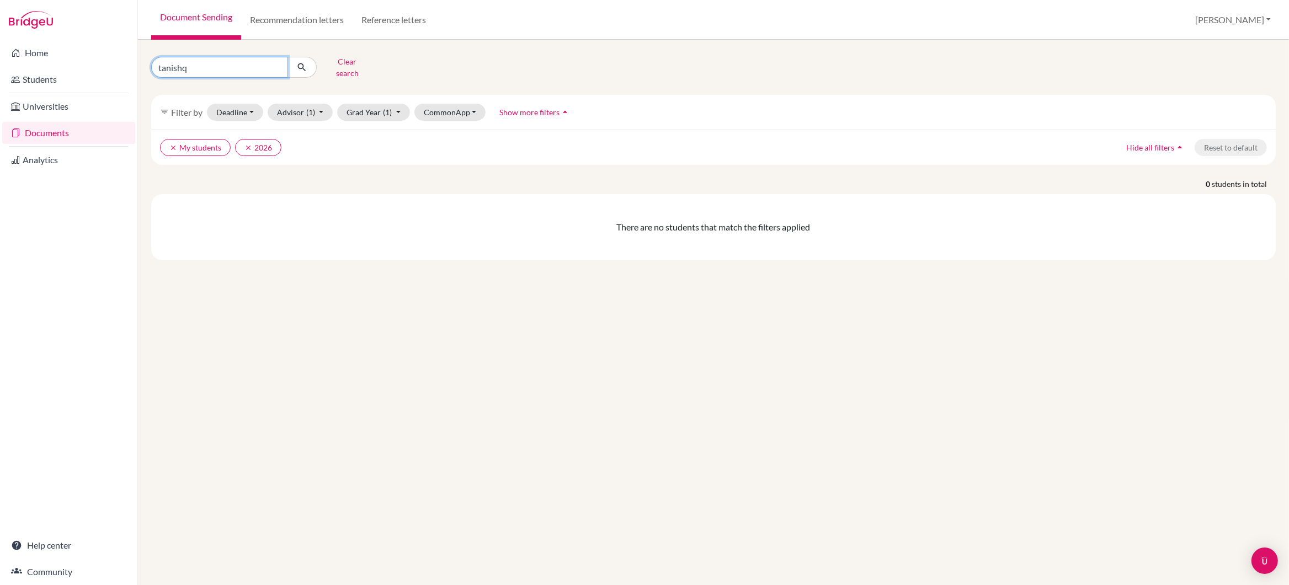
click at [215, 65] on input "tanishq" at bounding box center [219, 67] width 137 height 21
type input "t"
type input "[PERSON_NAME]"
click at [304, 63] on icon "submit" at bounding box center [301, 67] width 11 height 11
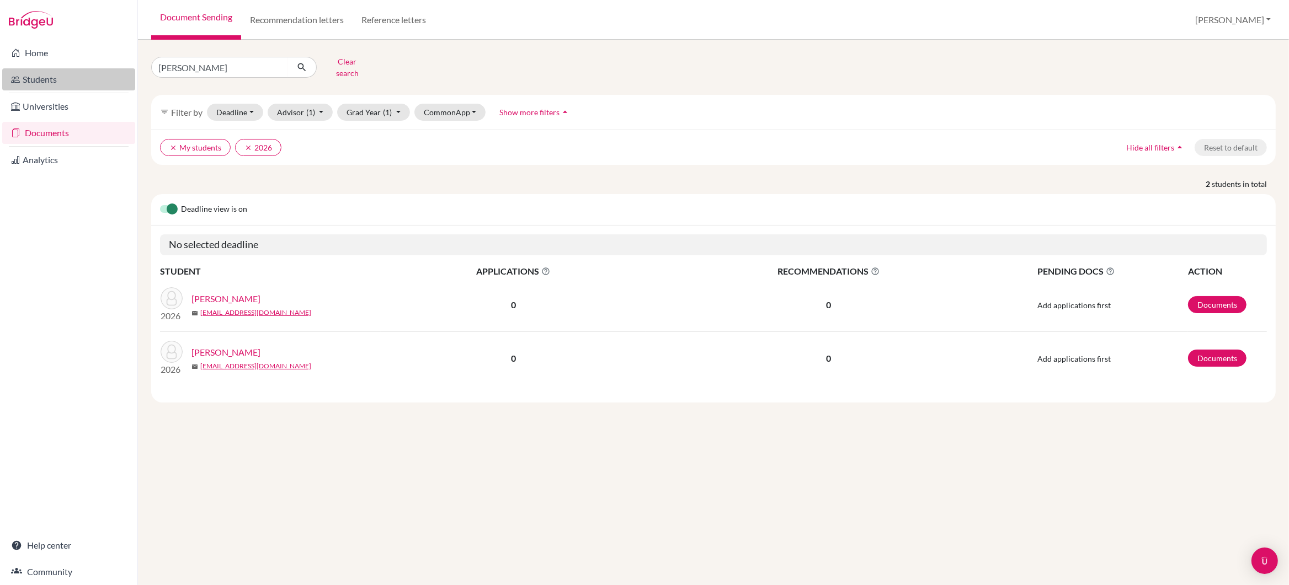
click at [54, 78] on link "Students" at bounding box center [68, 79] width 133 height 22
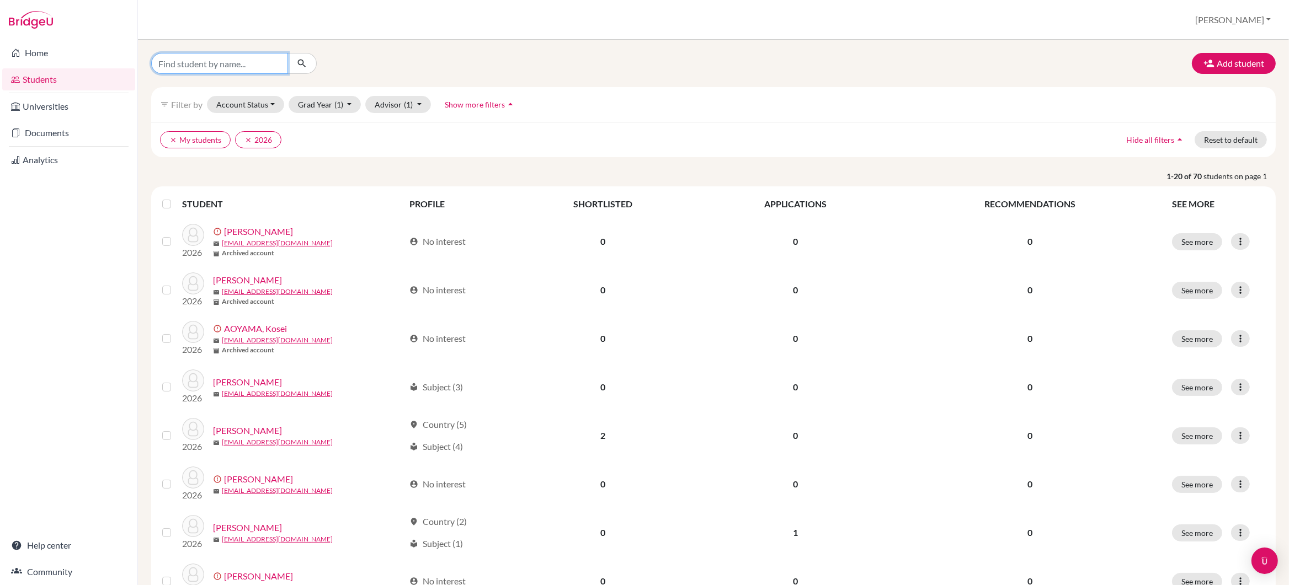
click at [216, 65] on input "Find student by name..." at bounding box center [219, 63] width 137 height 21
type input "aryan sharma"
click at [305, 62] on icon "submit" at bounding box center [301, 63] width 11 height 11
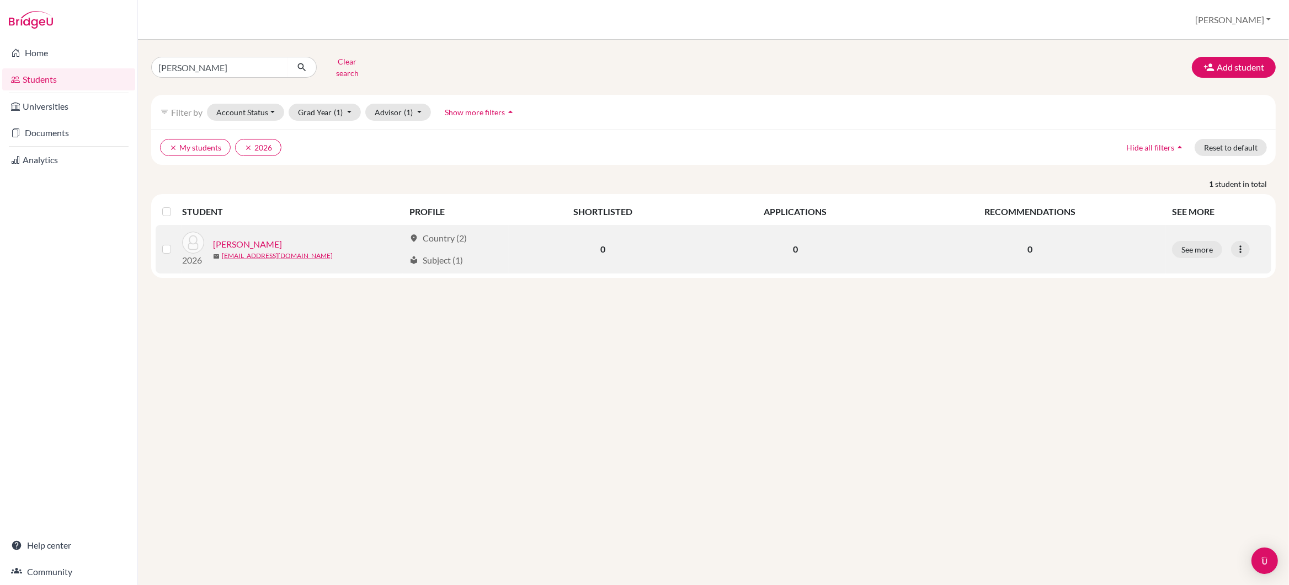
click at [222, 238] on link "[PERSON_NAME]" at bounding box center [247, 244] width 69 height 13
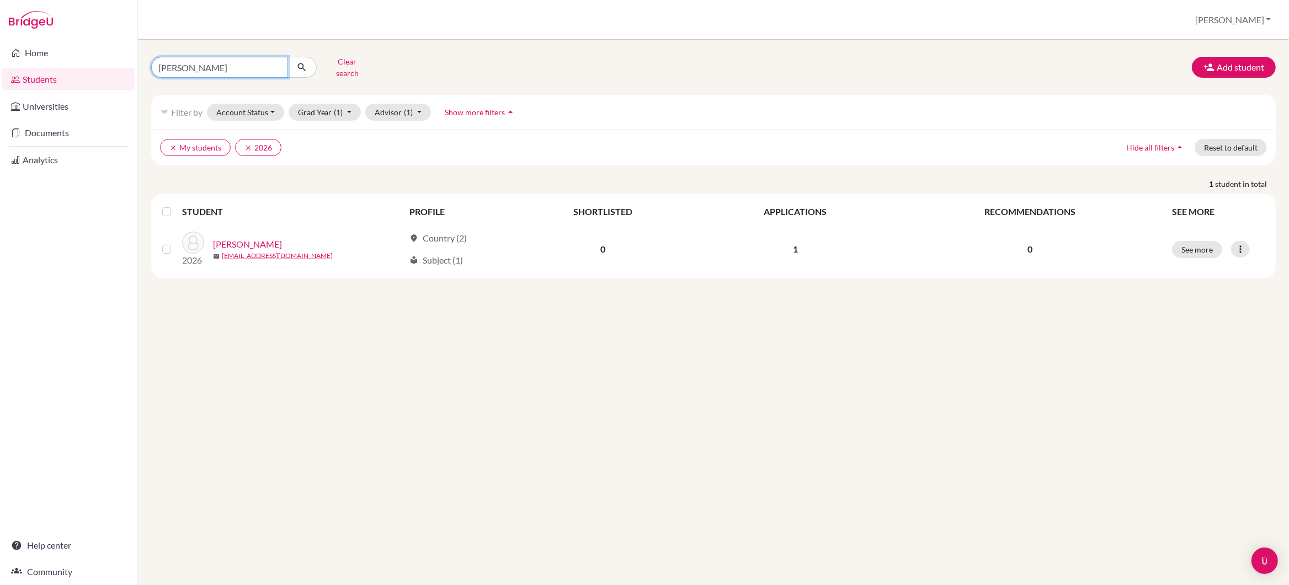
click at [215, 66] on input "[PERSON_NAME]" at bounding box center [219, 67] width 137 height 21
type input "a"
type input "[PERSON_NAME]"
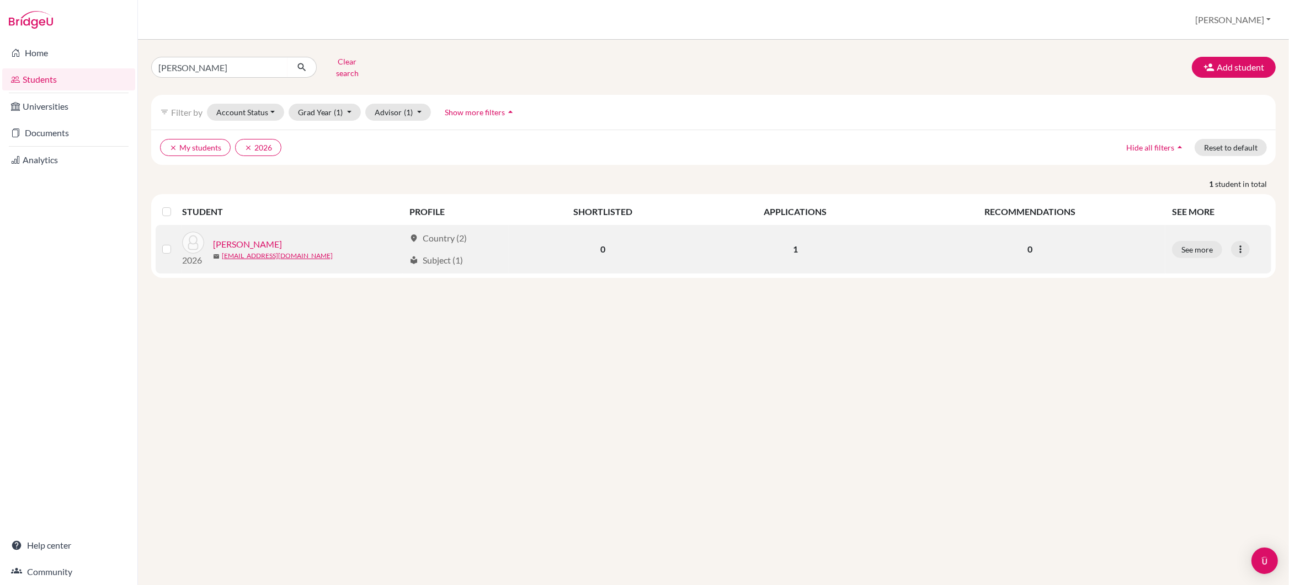
click at [240, 238] on link "[PERSON_NAME]" at bounding box center [247, 244] width 69 height 13
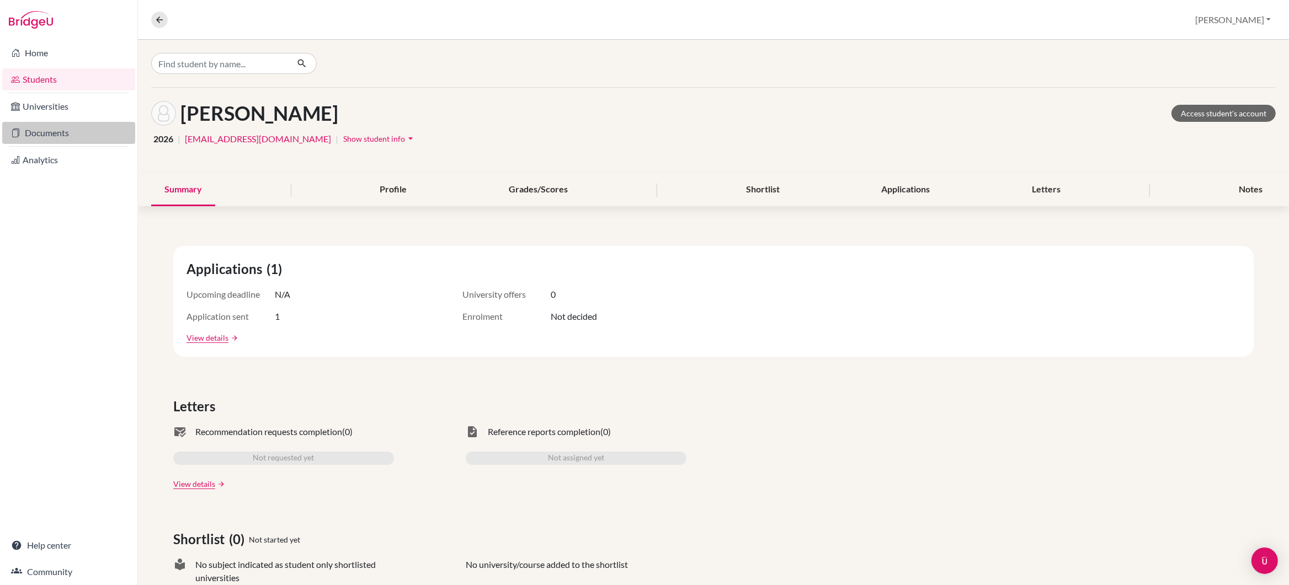
click at [67, 133] on link "Documents" at bounding box center [68, 133] width 133 height 22
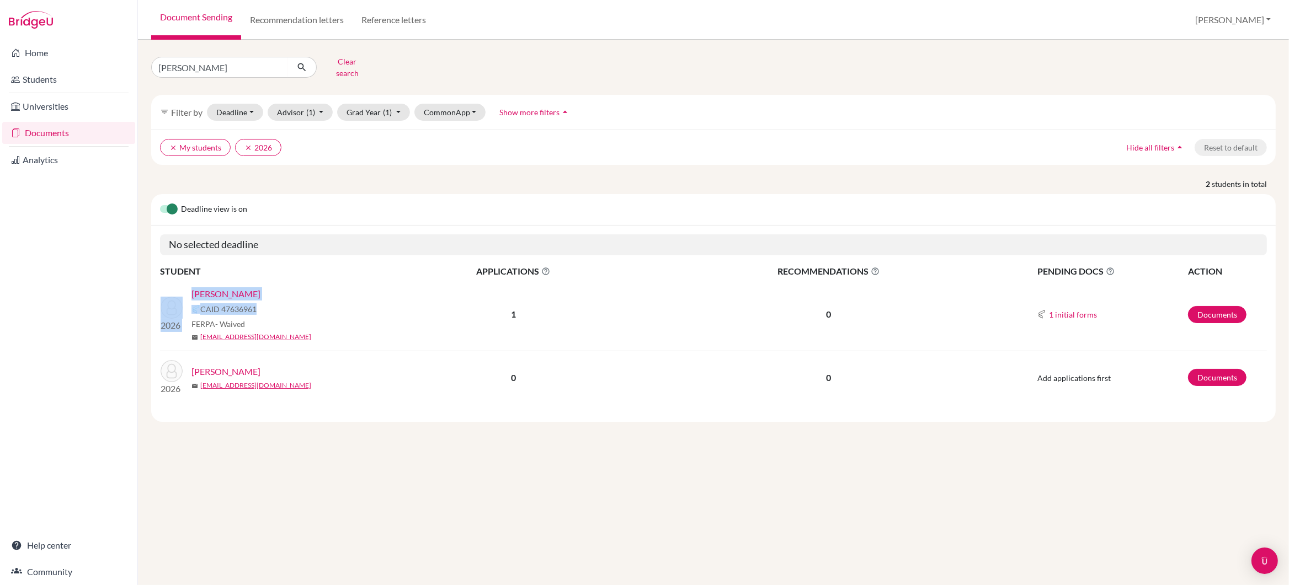
drag, startPoint x: 257, startPoint y: 303, endPoint x: 190, endPoint y: 303, distance: 67.3
click at [190, 303] on div "2026 [PERSON_NAME], [PERSON_NAME] 47636961 FERPA - Waived mail [EMAIL_ADDRESS][…" at bounding box center [270, 314] width 236 height 55
click at [285, 318] on div "FERPA - Waived" at bounding box center [289, 324] width 197 height 12
